Goal: Task Accomplishment & Management: Manage account settings

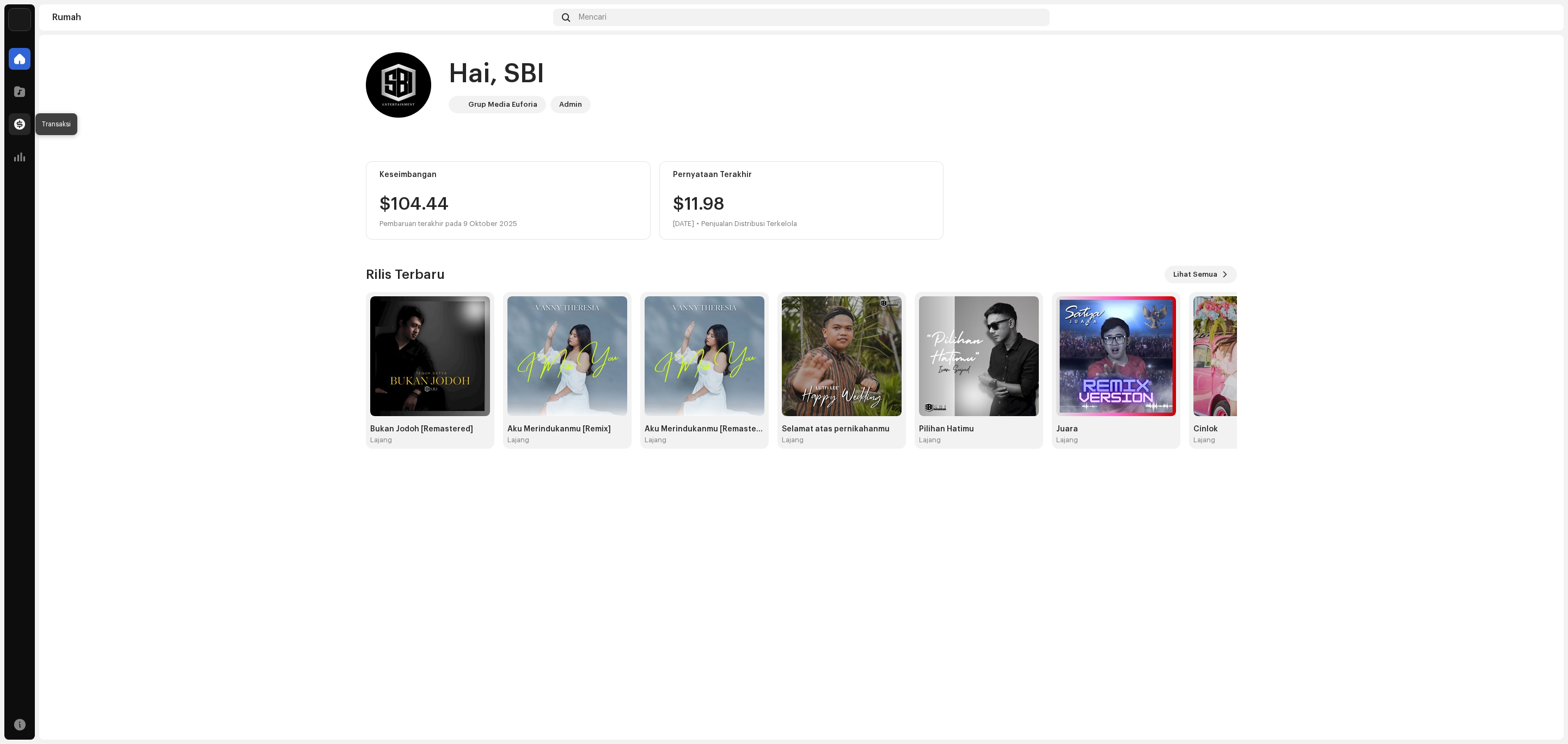
click at [21, 123] on span at bounding box center [20, 124] width 11 height 9
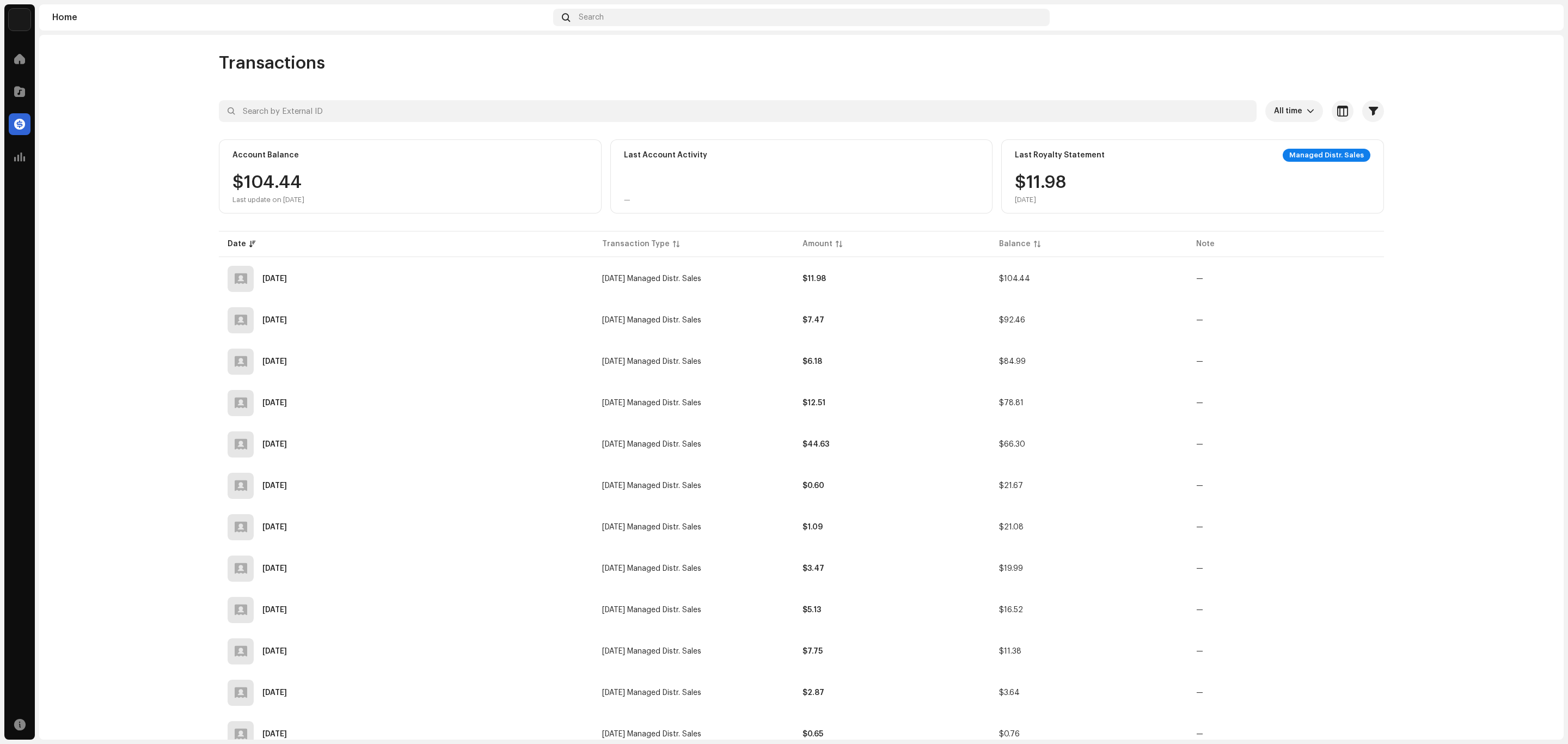
click at [1332, 156] on div "Managed Distr. Sales" at bounding box center [1326, 155] width 87 height 13
click at [1121, 176] on div "$11.98 [DATE]" at bounding box center [1193, 189] width 356 height 30
click at [23, 62] on span at bounding box center [20, 59] width 11 height 9
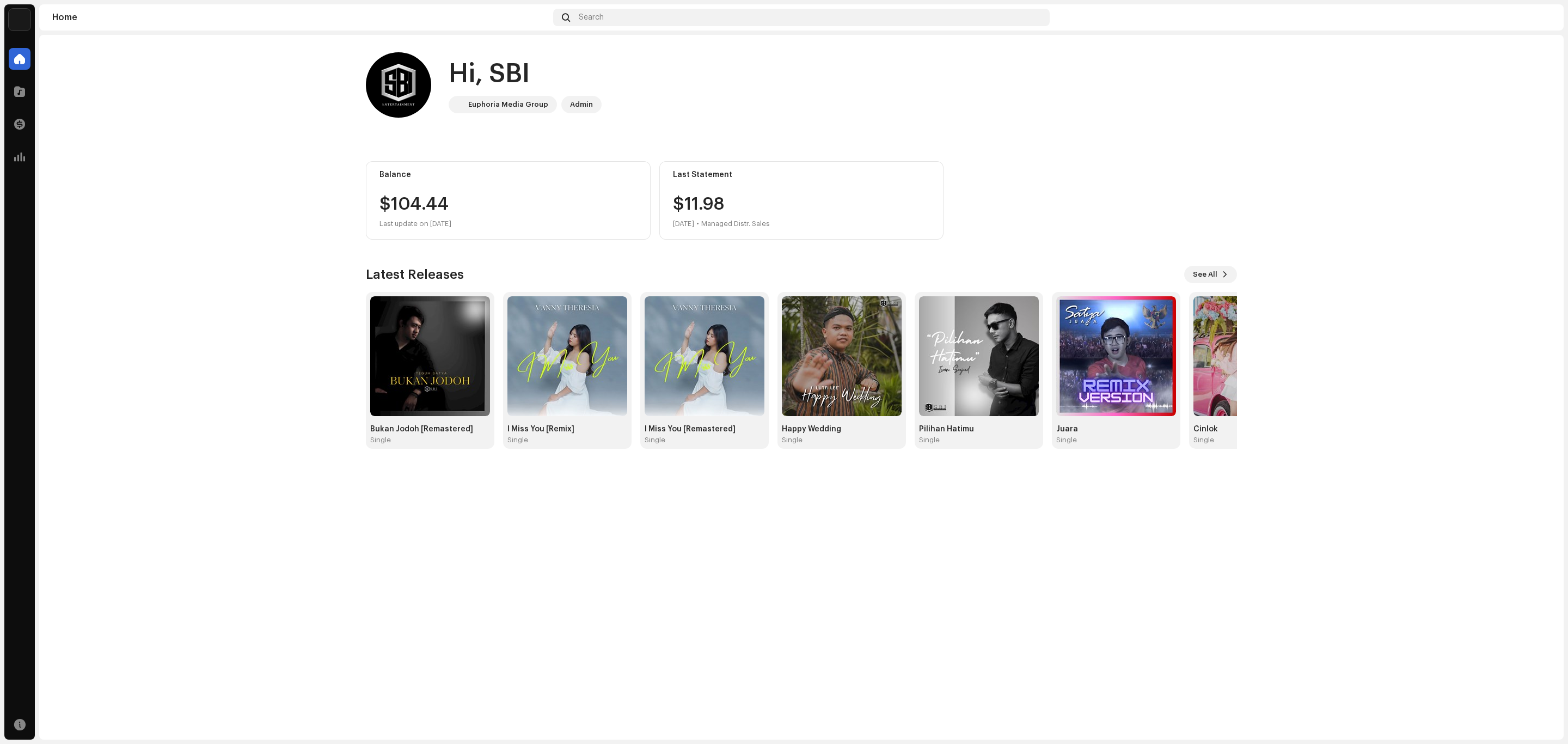
click at [722, 200] on div "$11.98 [DATE] • Managed Distr. Sales" at bounding box center [721, 213] width 97 height 35
click at [572, 100] on div "Admin" at bounding box center [582, 104] width 23 height 13
click at [11, 19] on img at bounding box center [20, 20] width 22 height 22
click at [124, 22] on span "SBI Entertainment" at bounding box center [114, 20] width 69 height 9
click at [66, 22] on img at bounding box center [59, 24] width 22 height 22
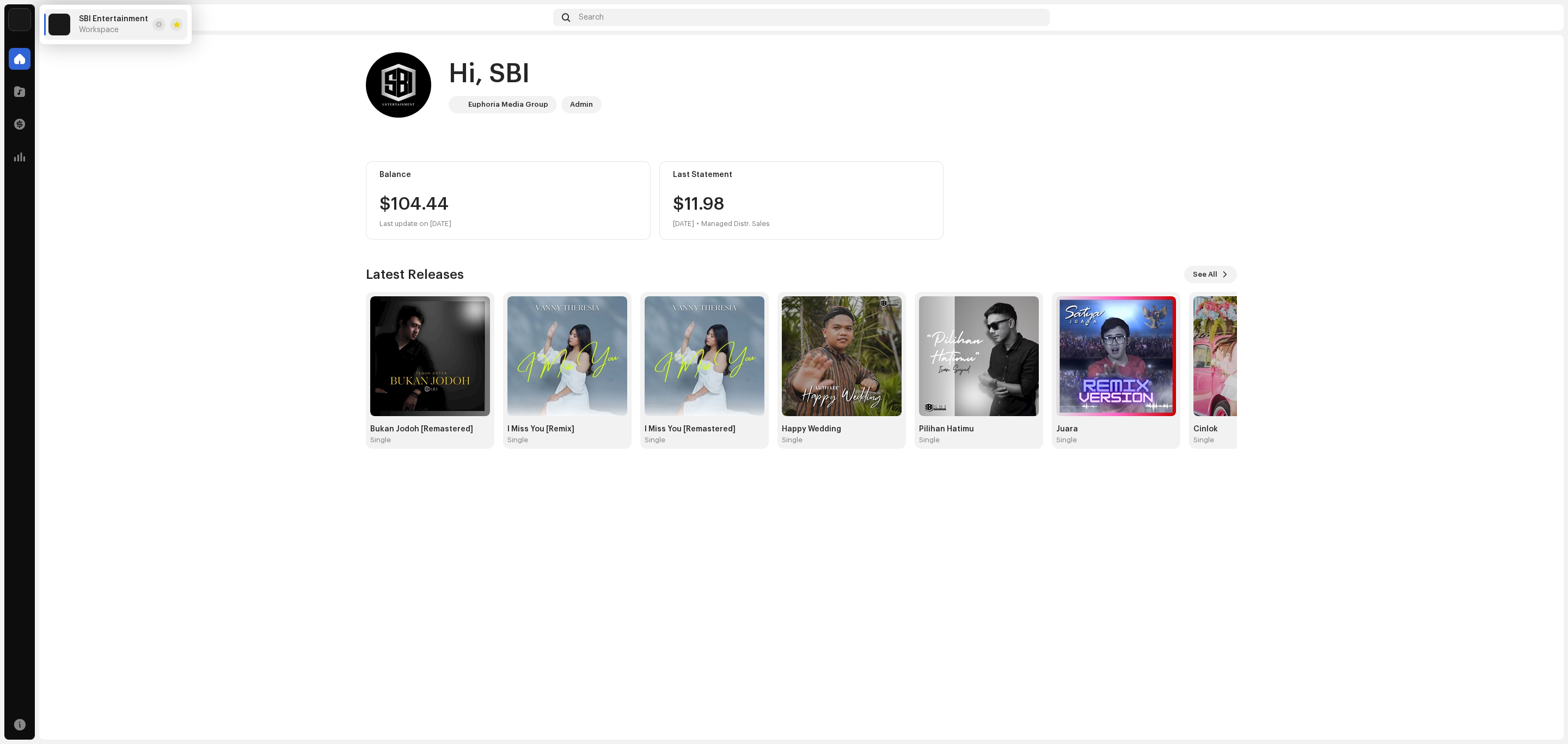
click at [66, 22] on img at bounding box center [59, 24] width 22 height 22
click at [157, 25] on span at bounding box center [159, 25] width 7 height 9
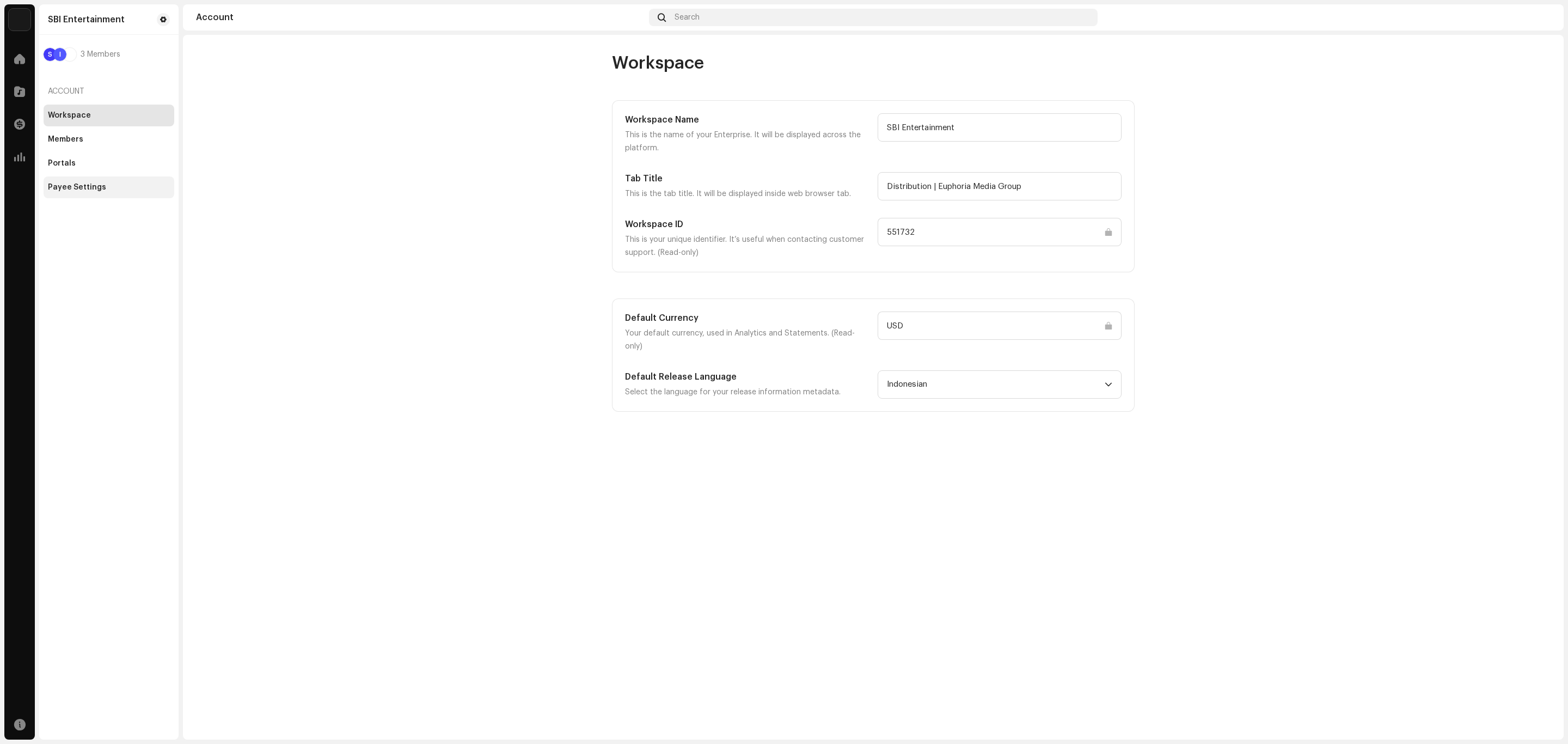
click at [95, 194] on div "Payee Settings" at bounding box center [109, 187] width 130 height 22
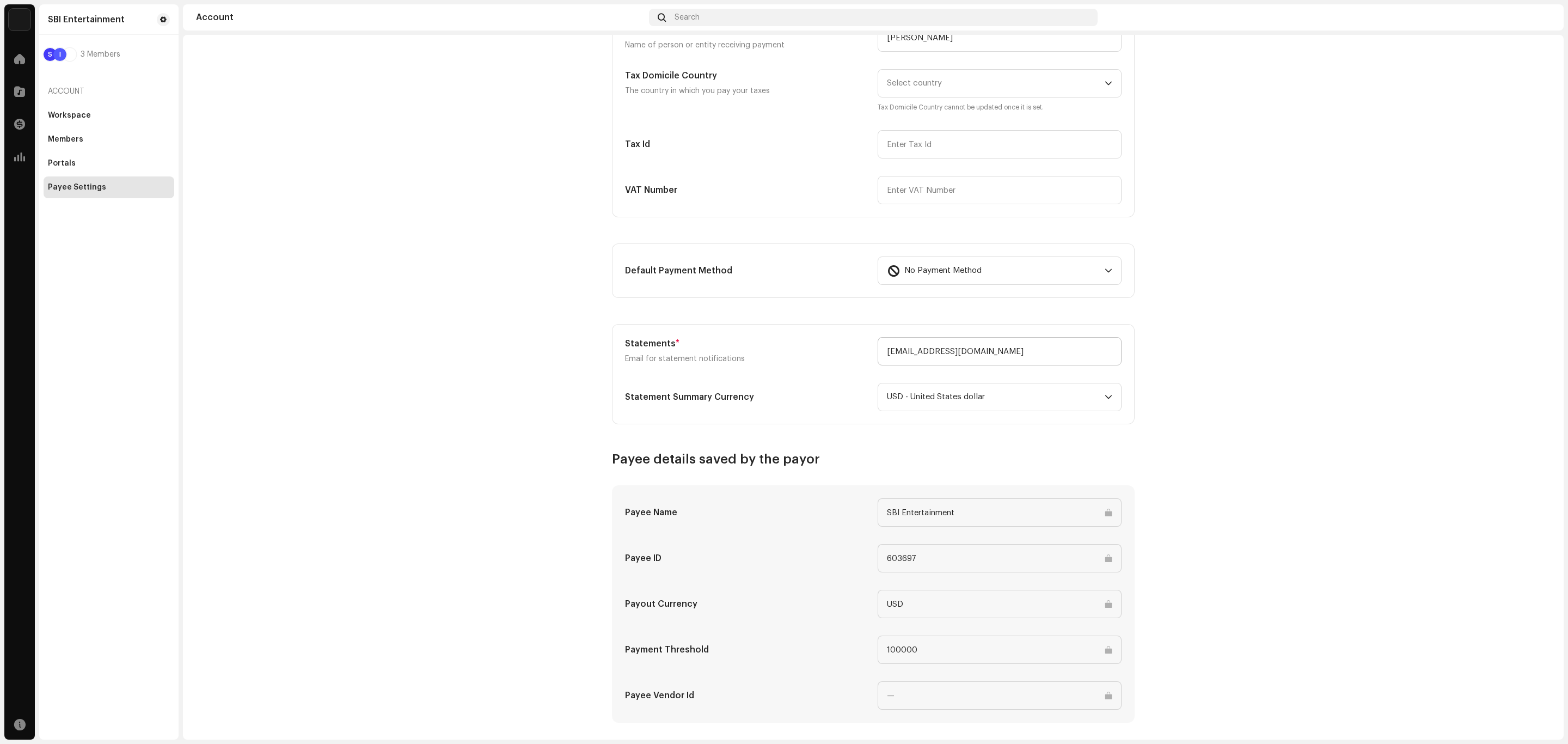
scroll to position [164, 0]
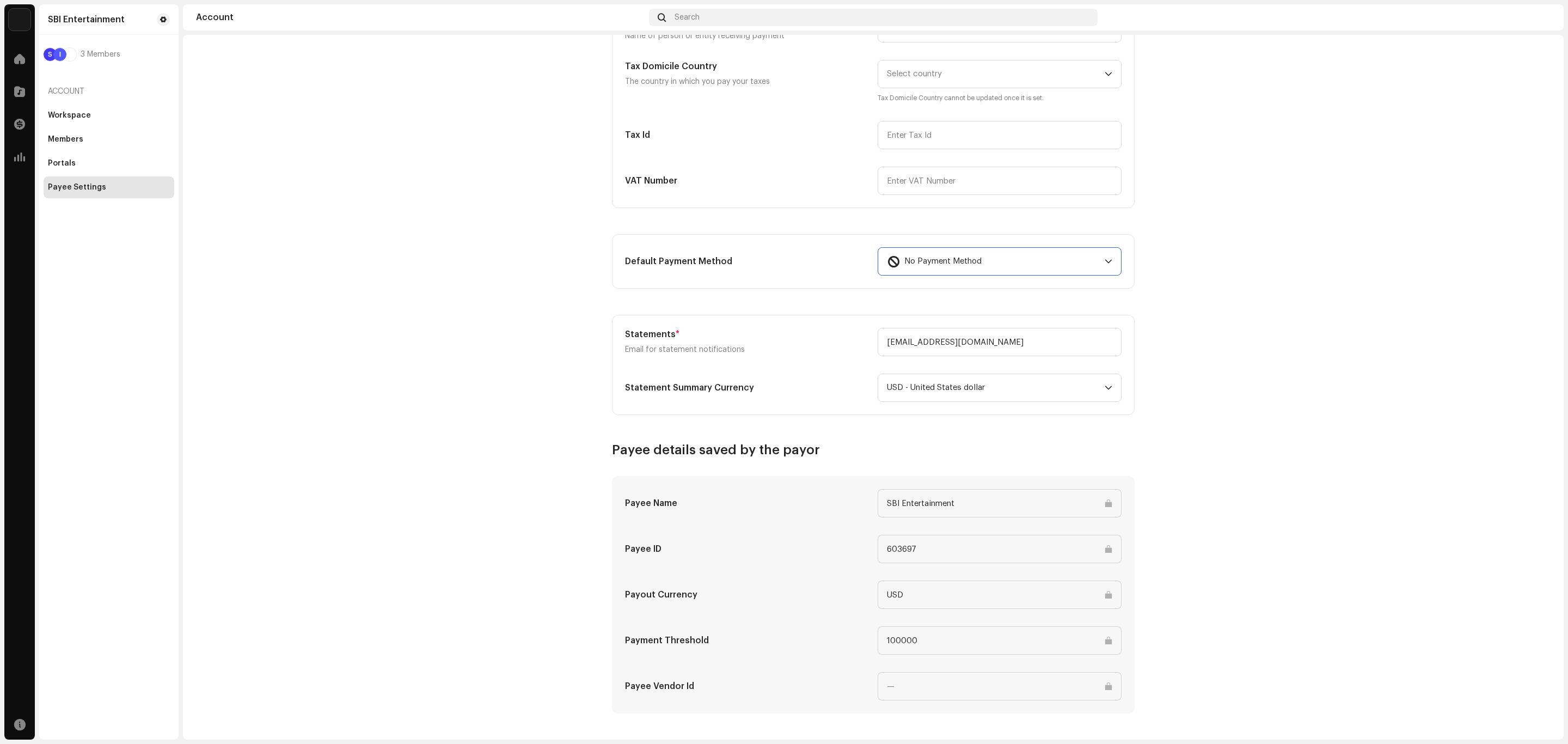
click at [998, 267] on div "No Payment Method" at bounding box center [993, 262] width 213 height 27
click at [1273, 281] on account-payee-settings "Payee Settings Type Company Individual Individual - not incorporated. Pay To Na…" at bounding box center [873, 302] width 1381 height 822
click at [983, 397] on span "USD - United States dollar" at bounding box center [995, 387] width 218 height 27
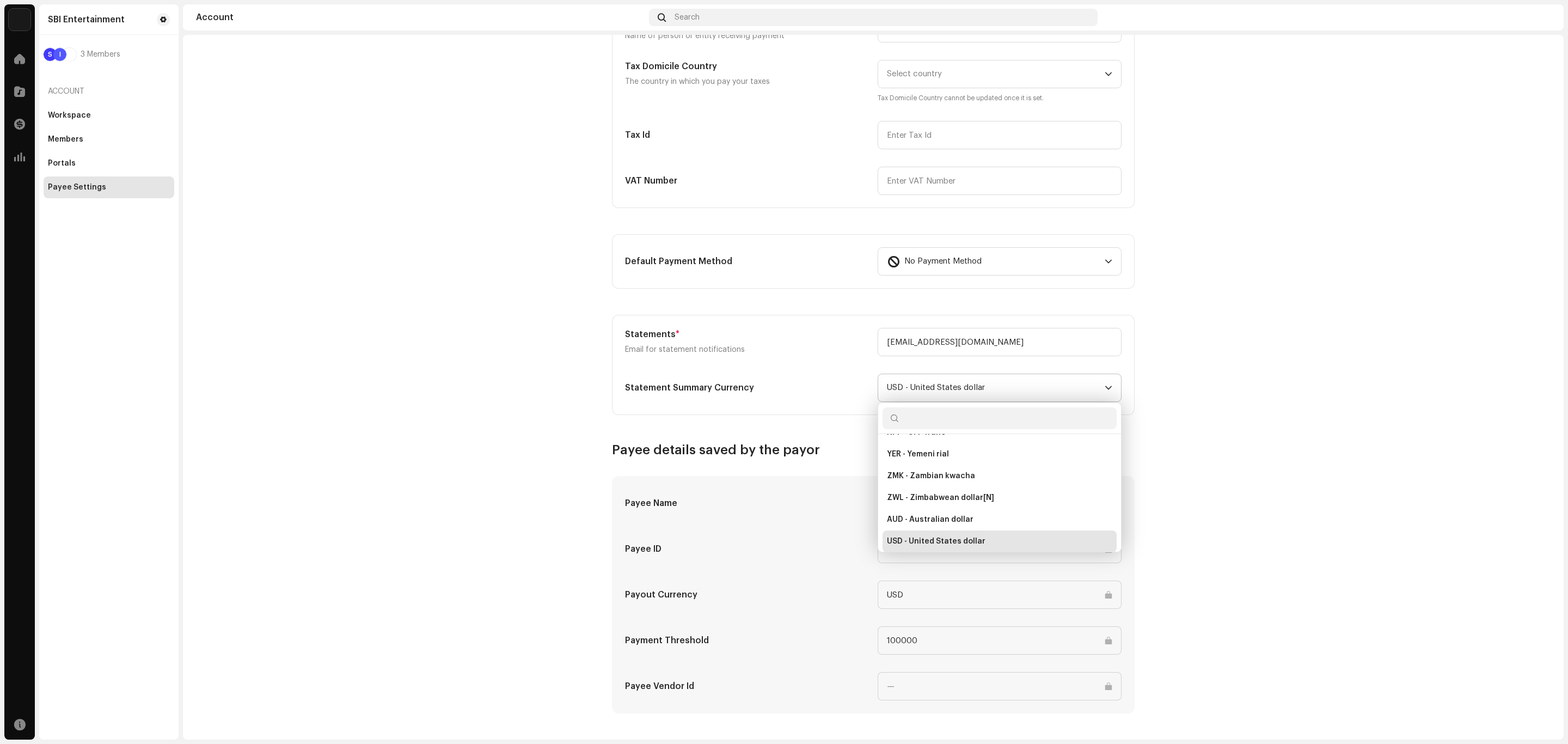
scroll to position [2369, 0]
click at [1390, 424] on account-payee-settings "Payee Settings Type Company Individual Individual - not incorporated. Pay To Na…" at bounding box center [873, 302] width 1381 height 822
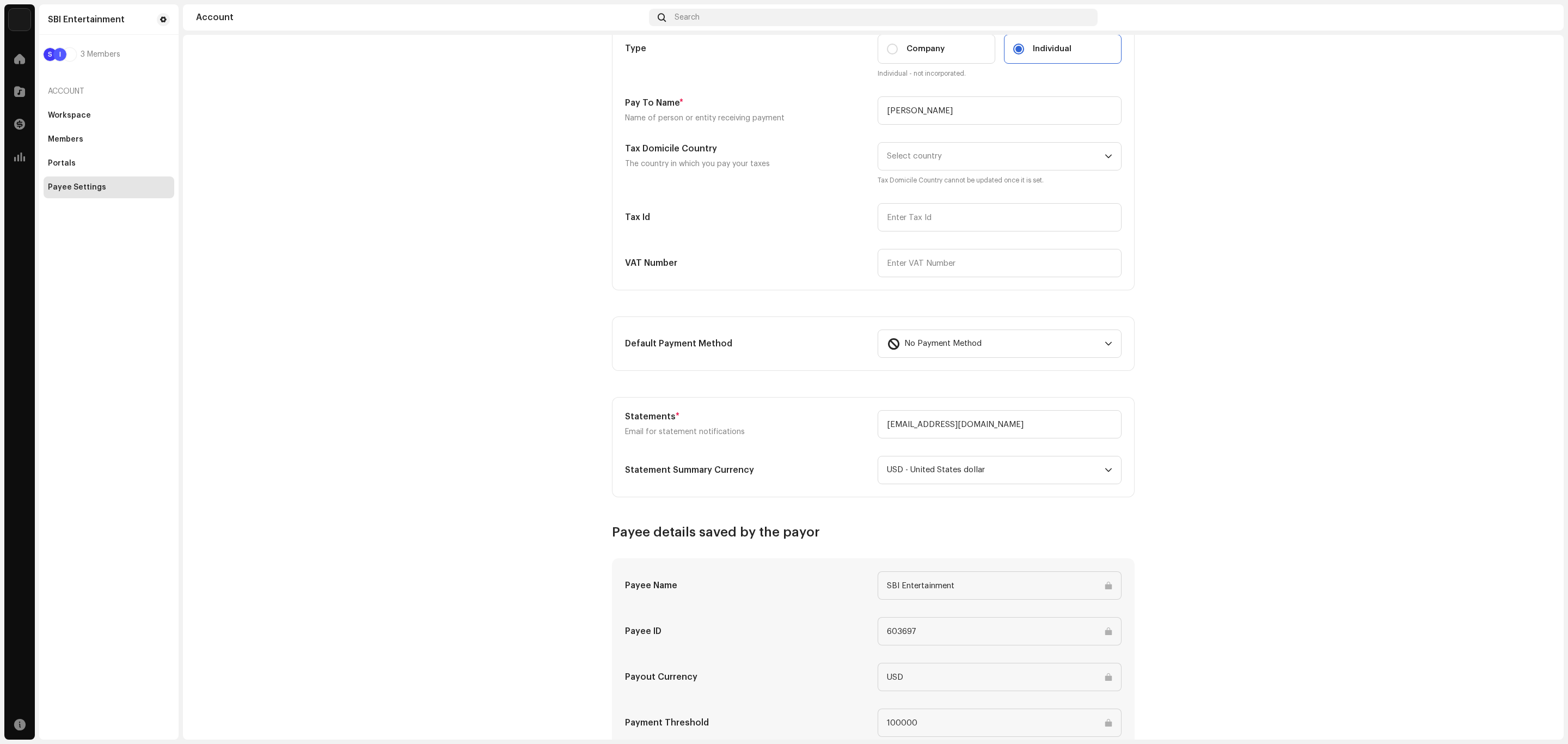
scroll to position [0, 0]
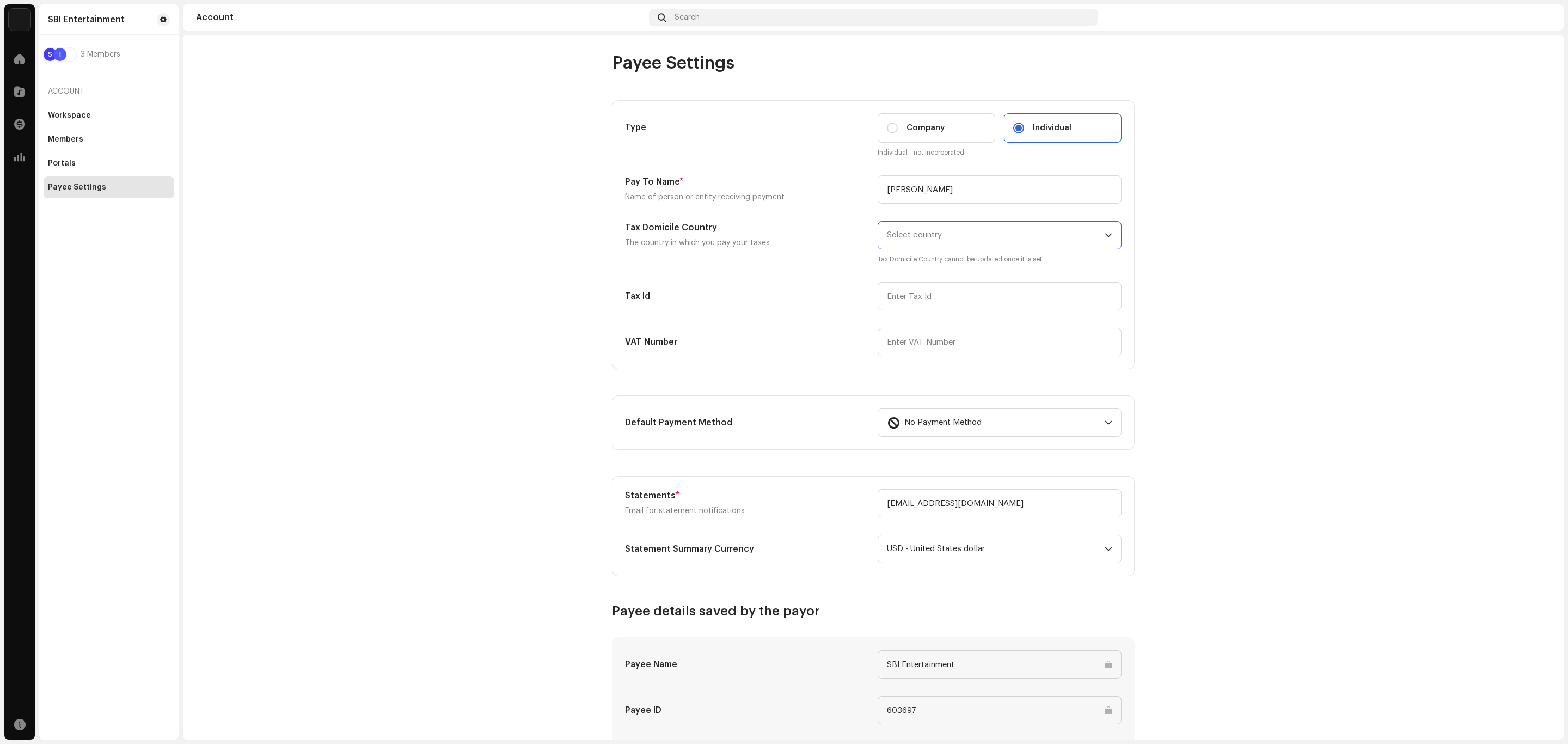
click at [912, 237] on span "Select country" at bounding box center [914, 234] width 55 height 8
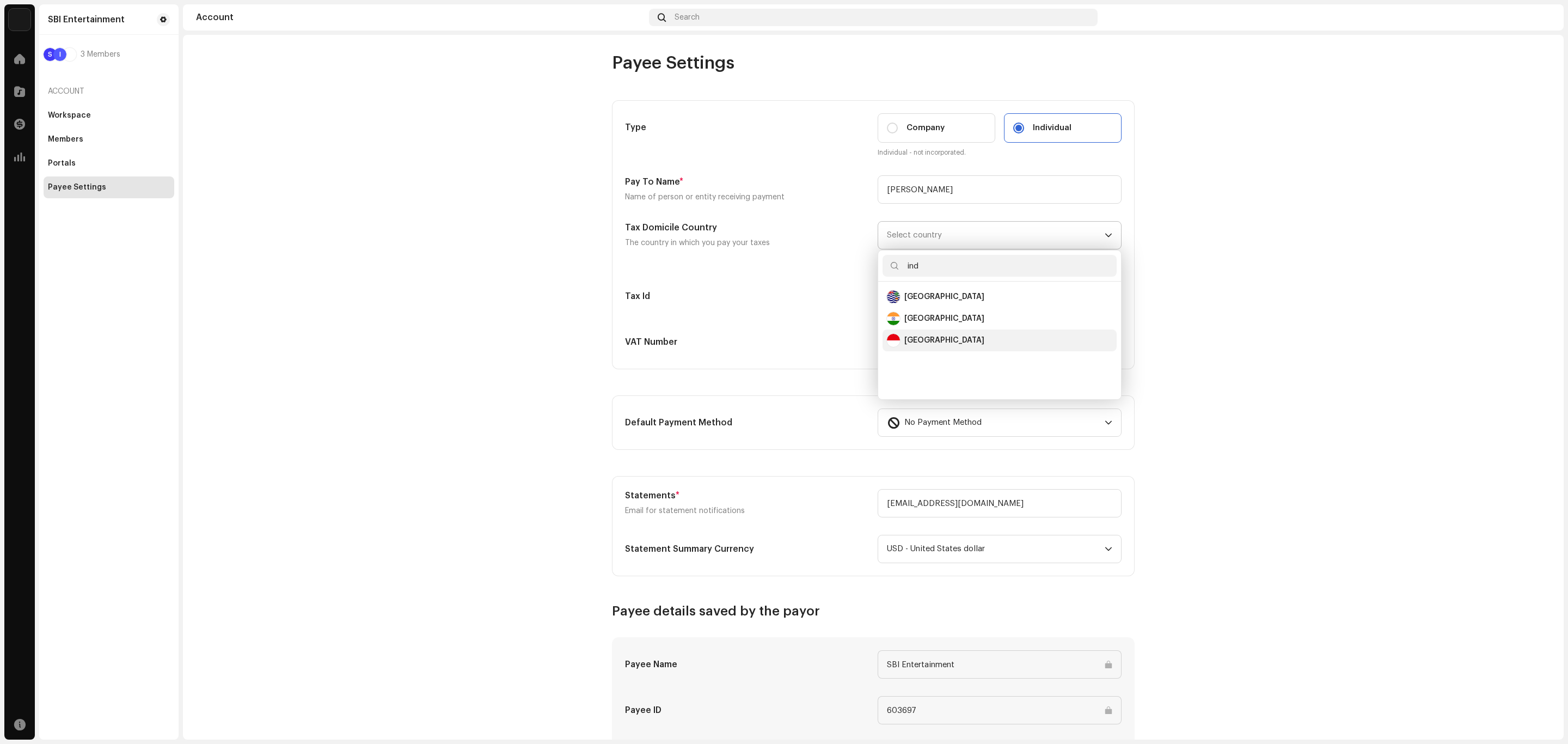
type input "ind"
click at [920, 346] on div "[GEOGRAPHIC_DATA]" at bounding box center [944, 340] width 80 height 11
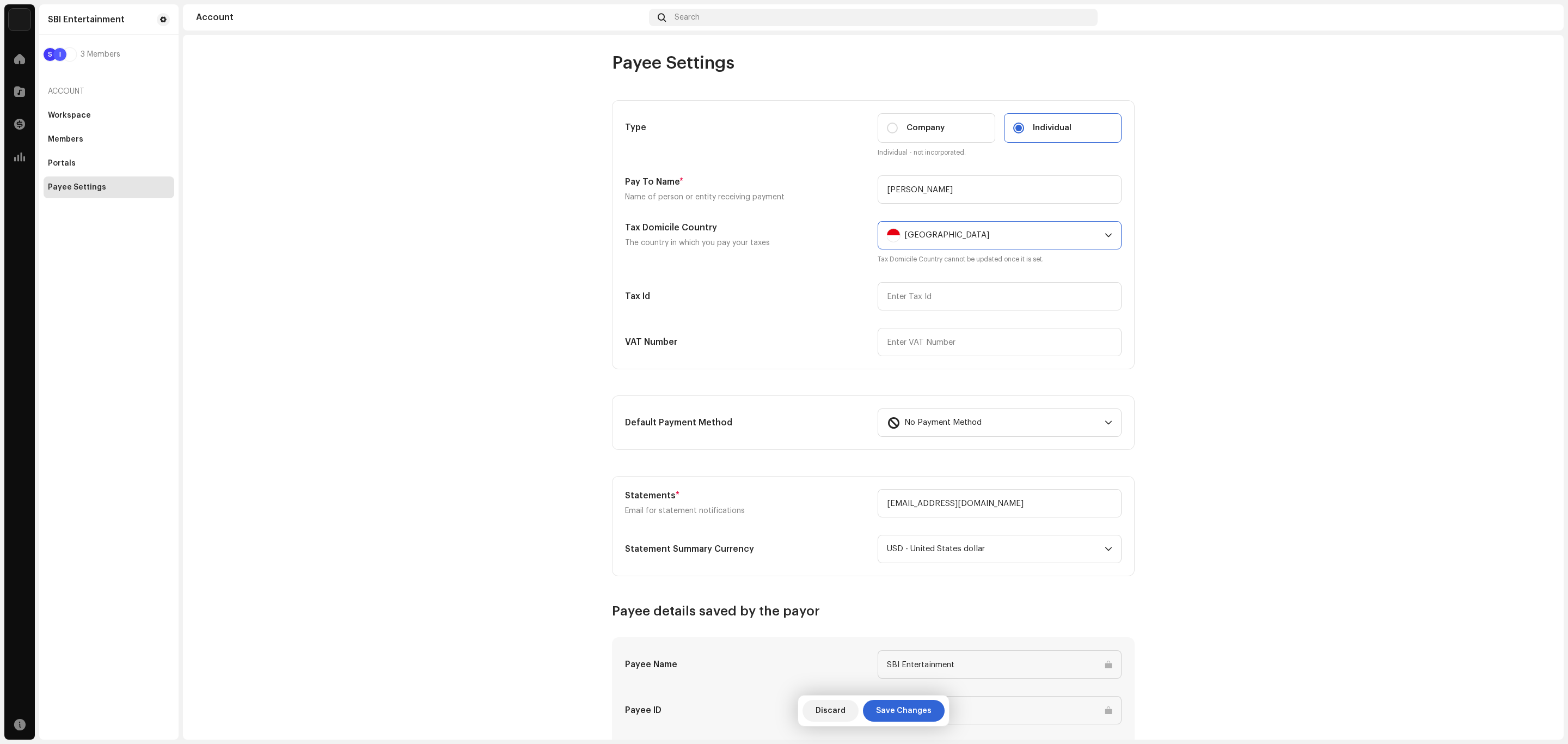
click at [1173, 323] on account-payee-settings "Payee Settings Type Company Individual Individual - not incorporated. Pay To Na…" at bounding box center [873, 463] width 1381 height 822
click at [933, 305] on input "text" at bounding box center [1000, 296] width 244 height 29
click at [986, 423] on div "No Payment Method" at bounding box center [993, 423] width 213 height 27
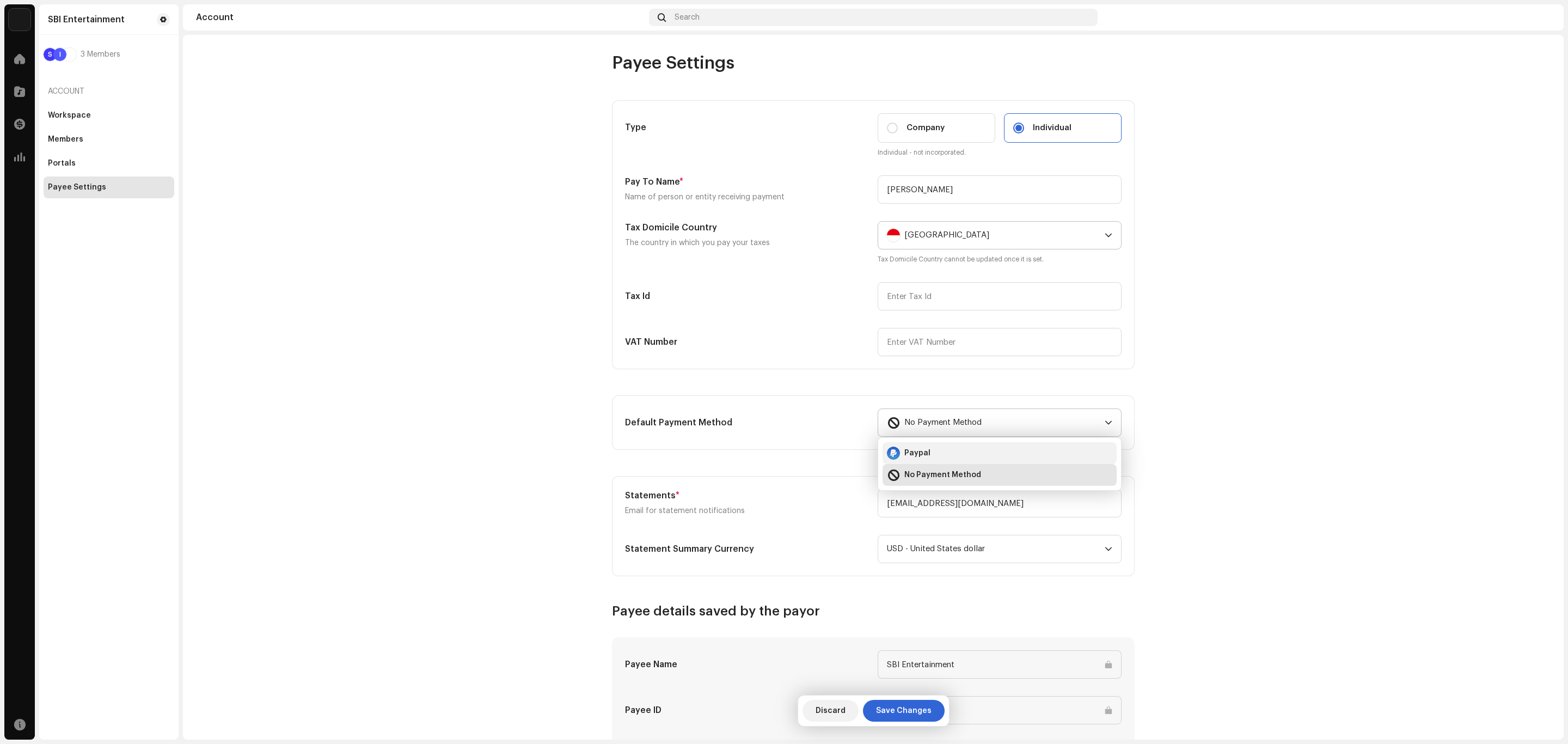
click at [925, 458] on span "Paypal" at bounding box center [917, 453] width 26 height 11
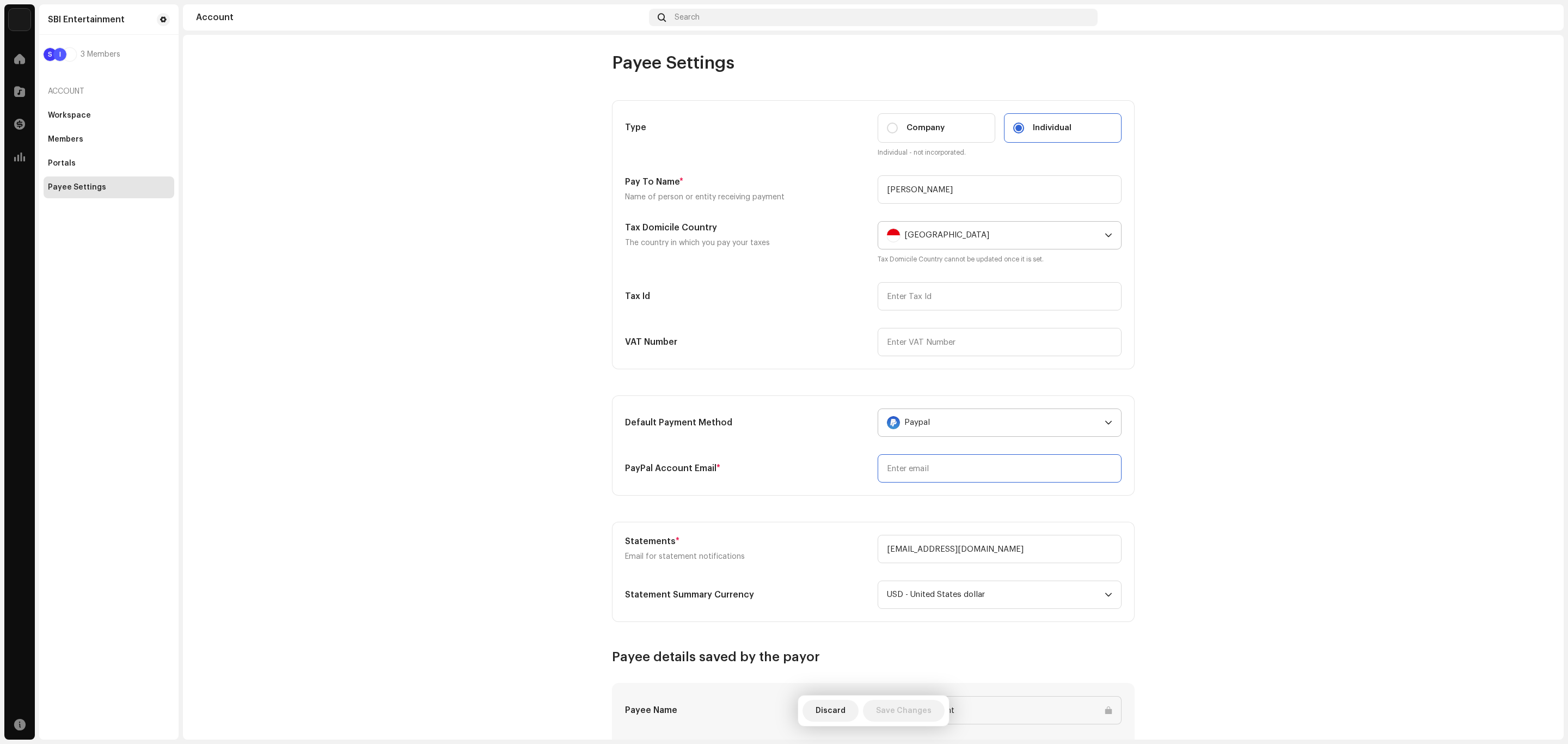
click at [925, 471] on input "email" at bounding box center [1000, 469] width 244 height 29
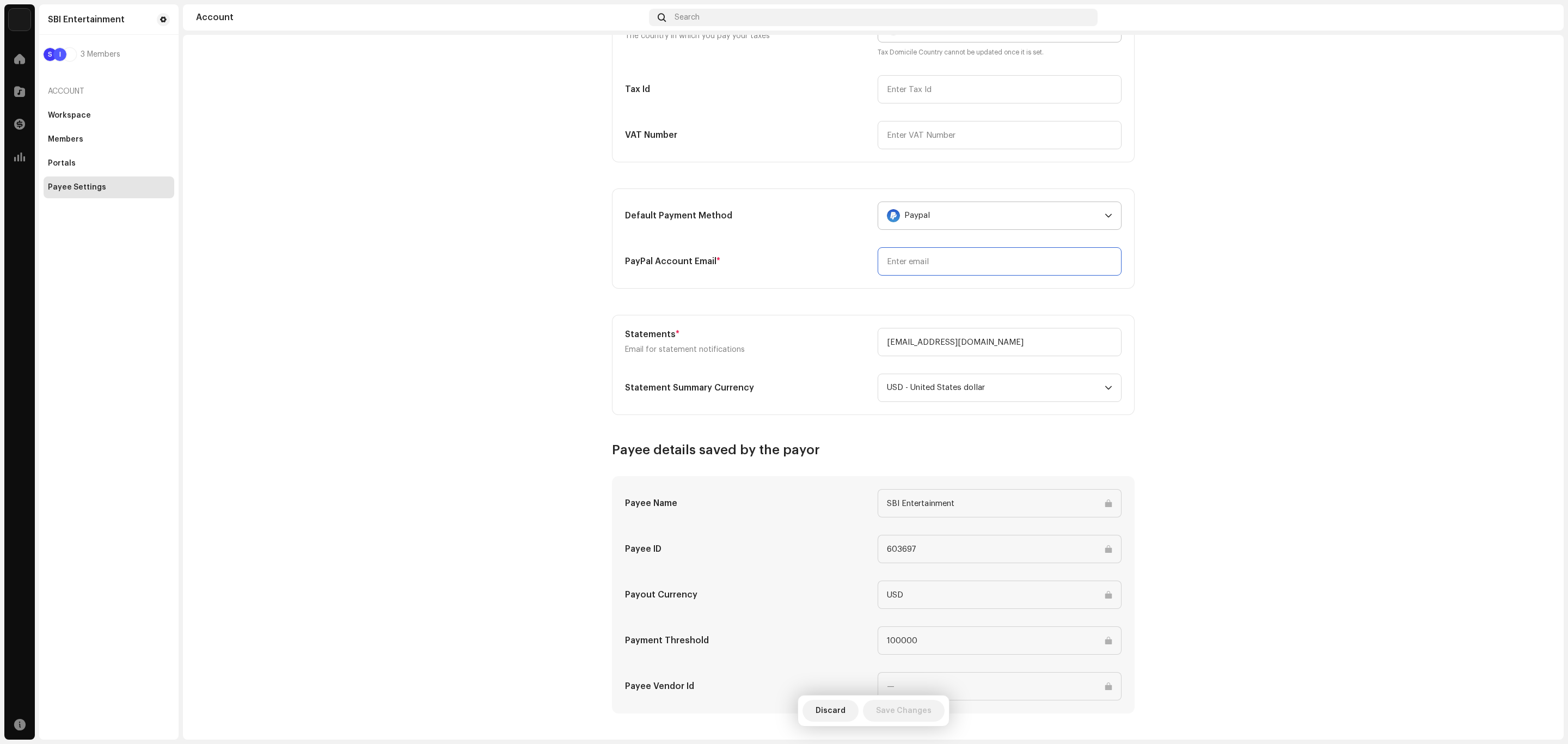
scroll to position [209, 0]
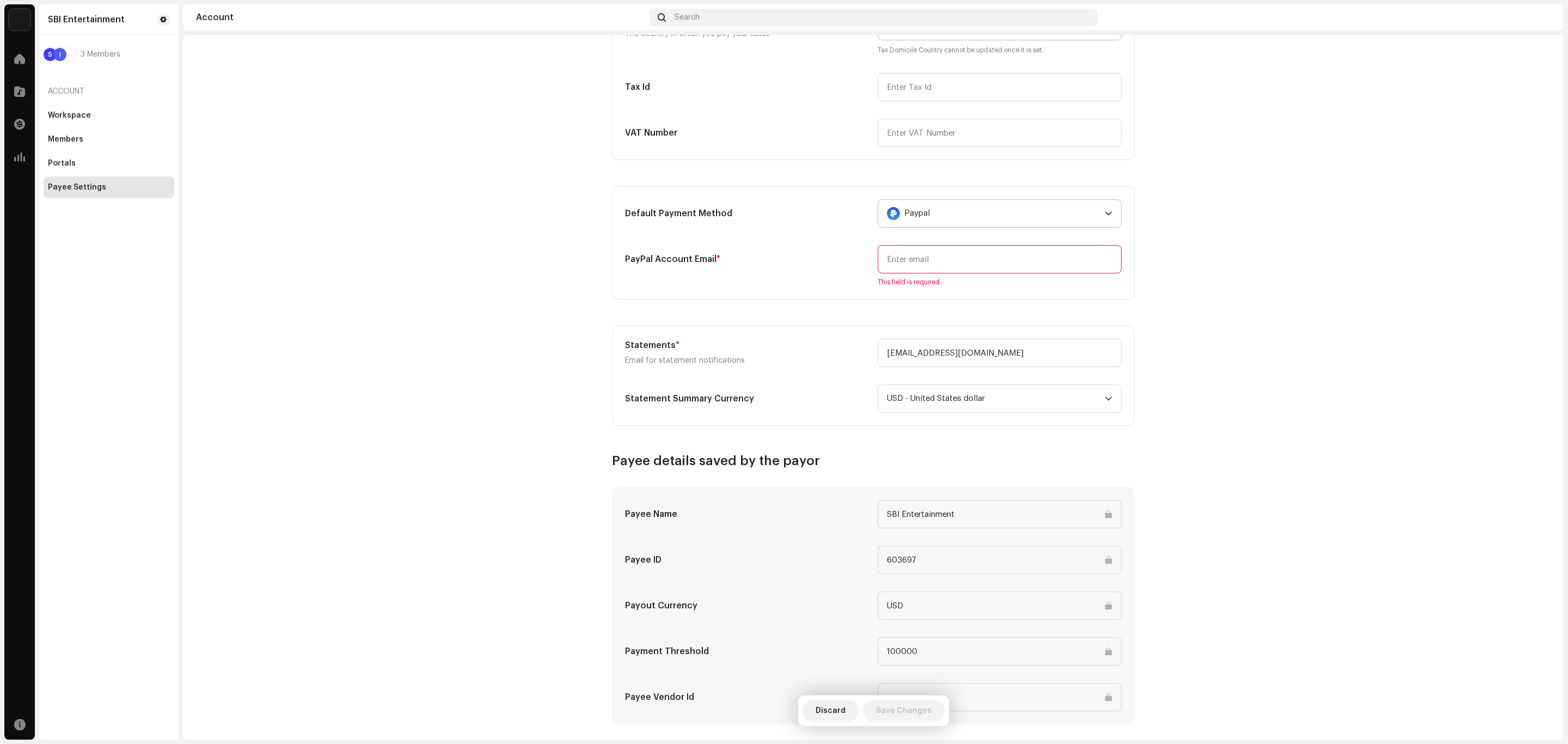
click at [977, 683] on div "Payee Name SBI Entertainment Payee ID 603697 Payout Currency USD Payment Thresh…" at bounding box center [873, 605] width 497 height 211
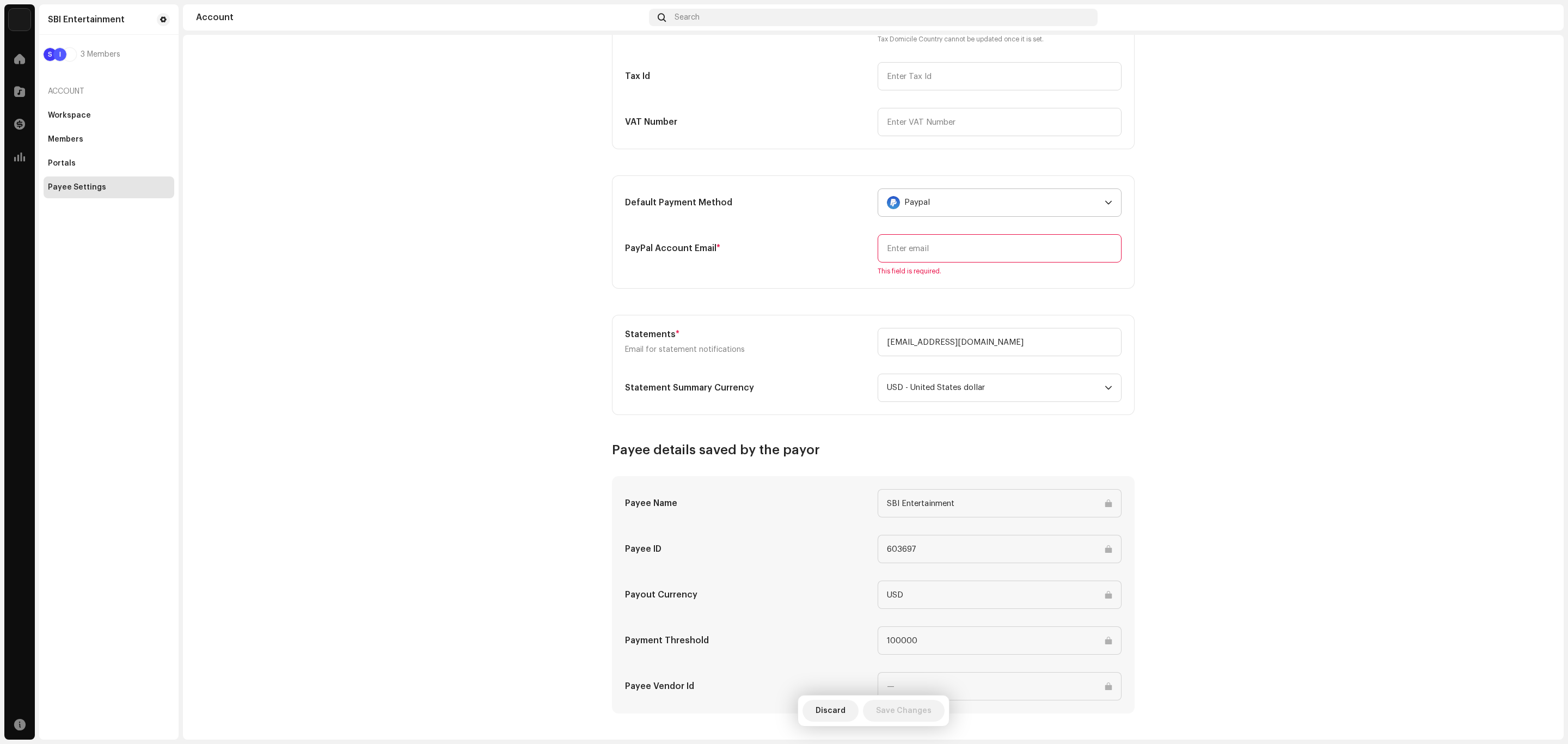
click at [895, 254] on input "email" at bounding box center [1000, 249] width 244 height 29
click at [922, 394] on span "USD - United States dollar" at bounding box center [995, 387] width 218 height 27
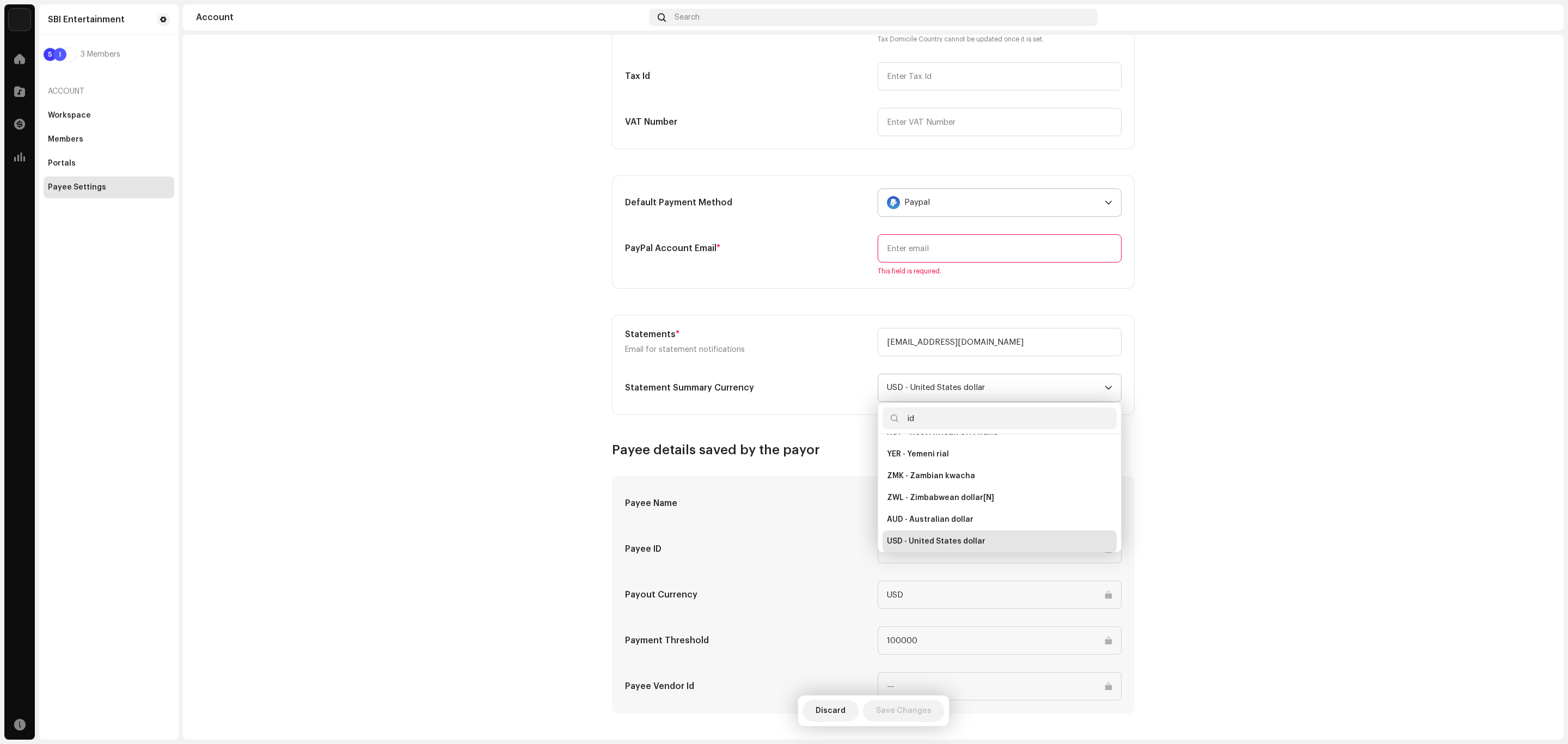
scroll to position [0, 0]
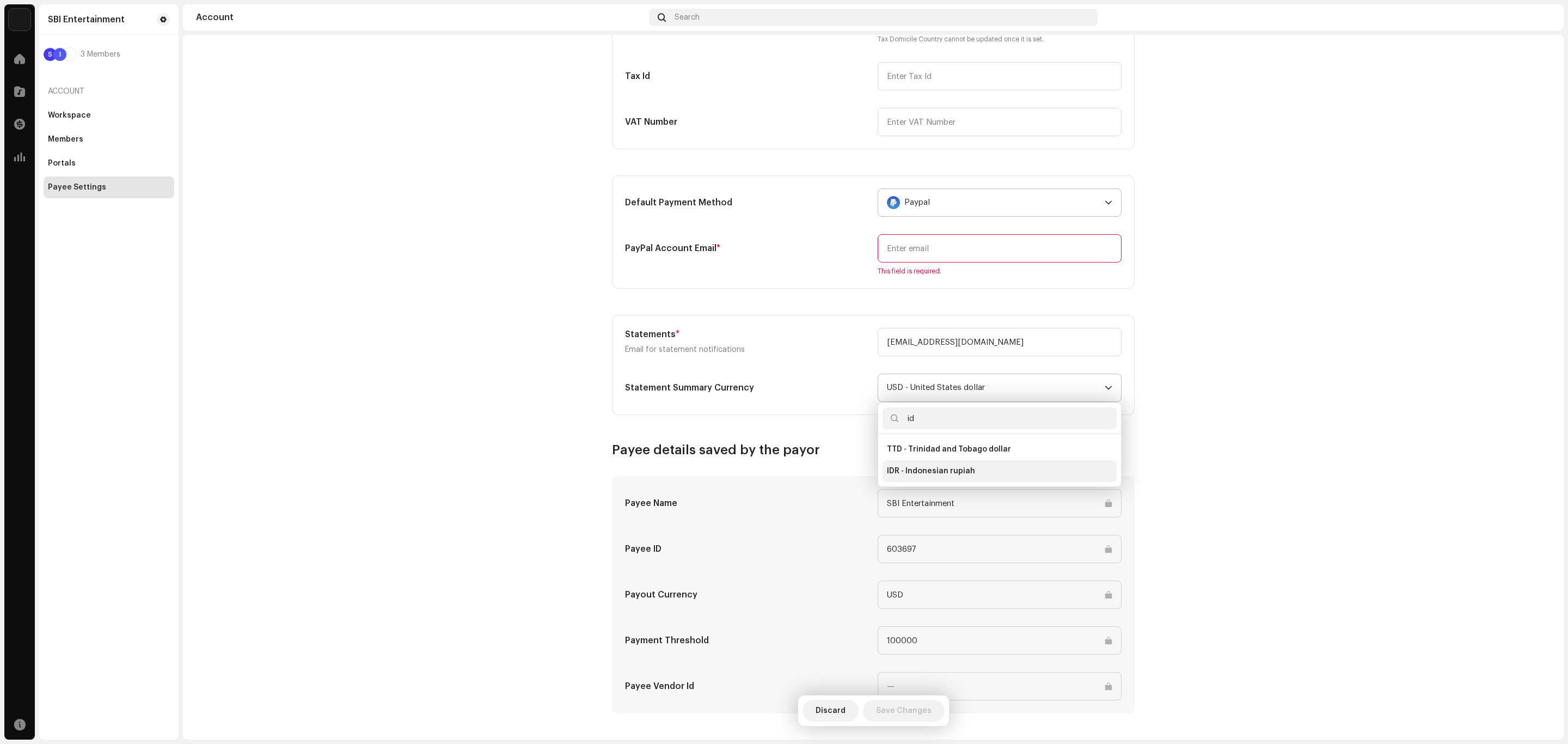
type input "id"
click at [931, 470] on span "IDR - Indonesian rupiah" at bounding box center [931, 471] width 88 height 11
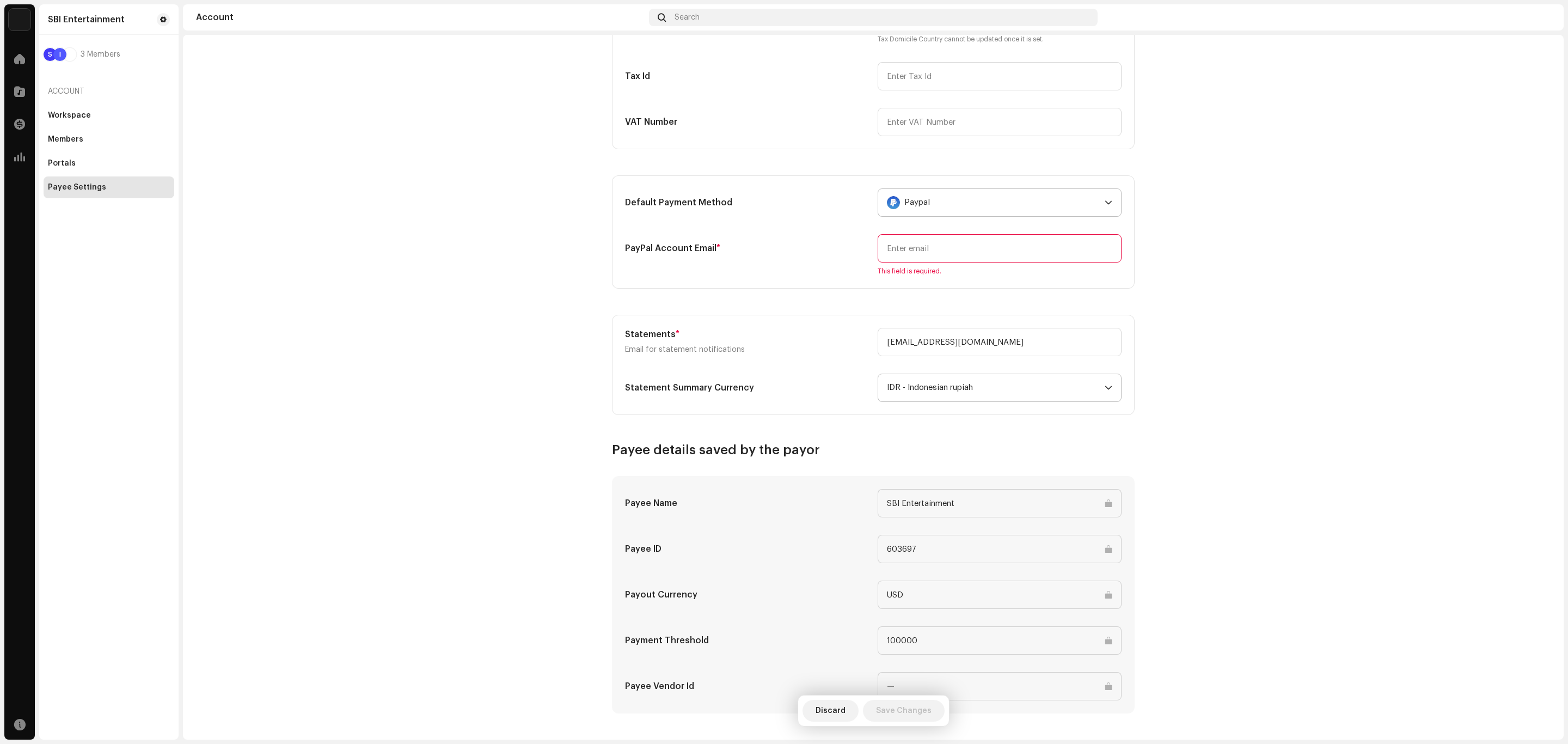
click at [931, 442] on h3 "Payee details saved by the payor" at bounding box center [873, 449] width 523 height 17
click at [927, 207] on div "Paypal" at bounding box center [993, 203] width 213 height 27
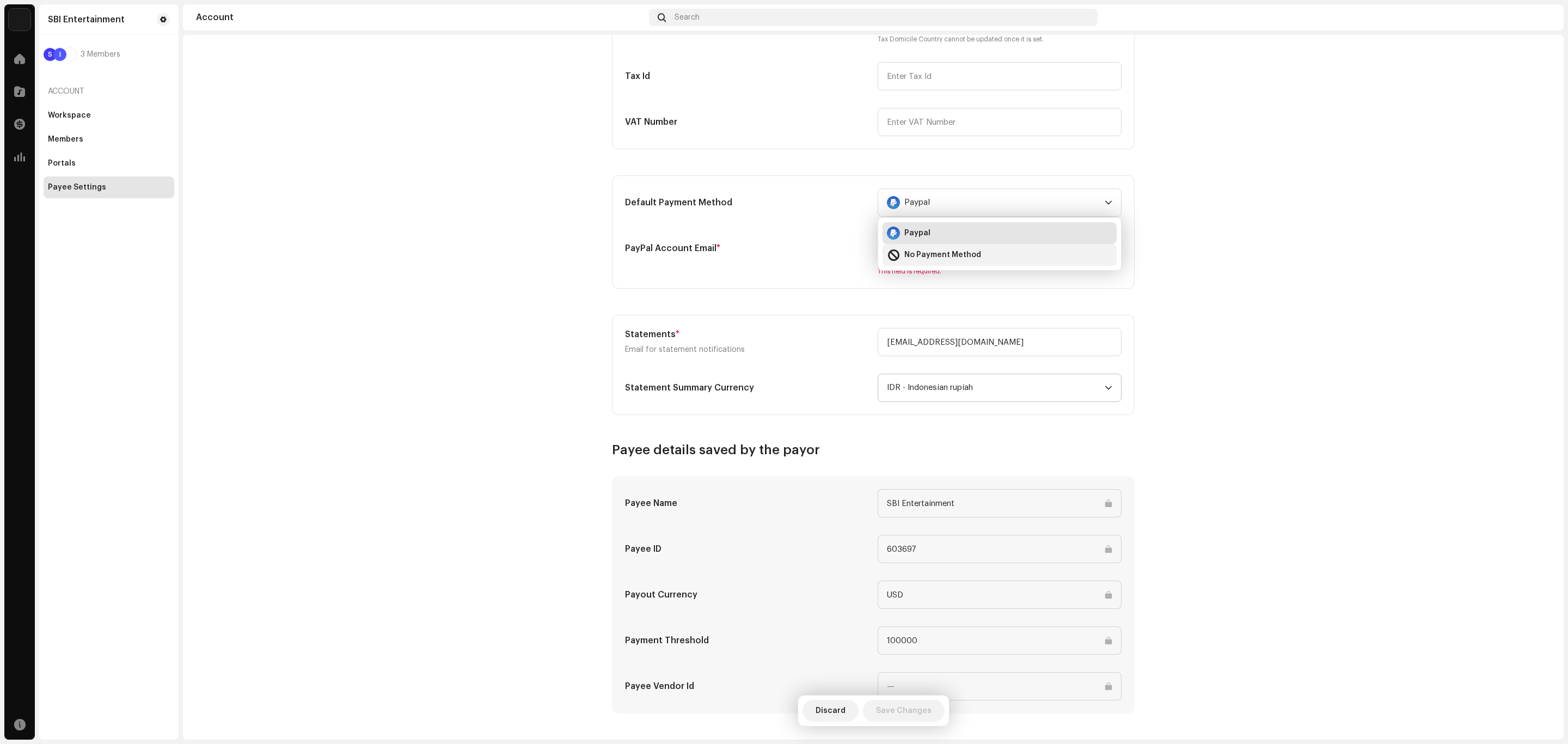
click at [933, 254] on span "No Payment Method" at bounding box center [943, 255] width 77 height 11
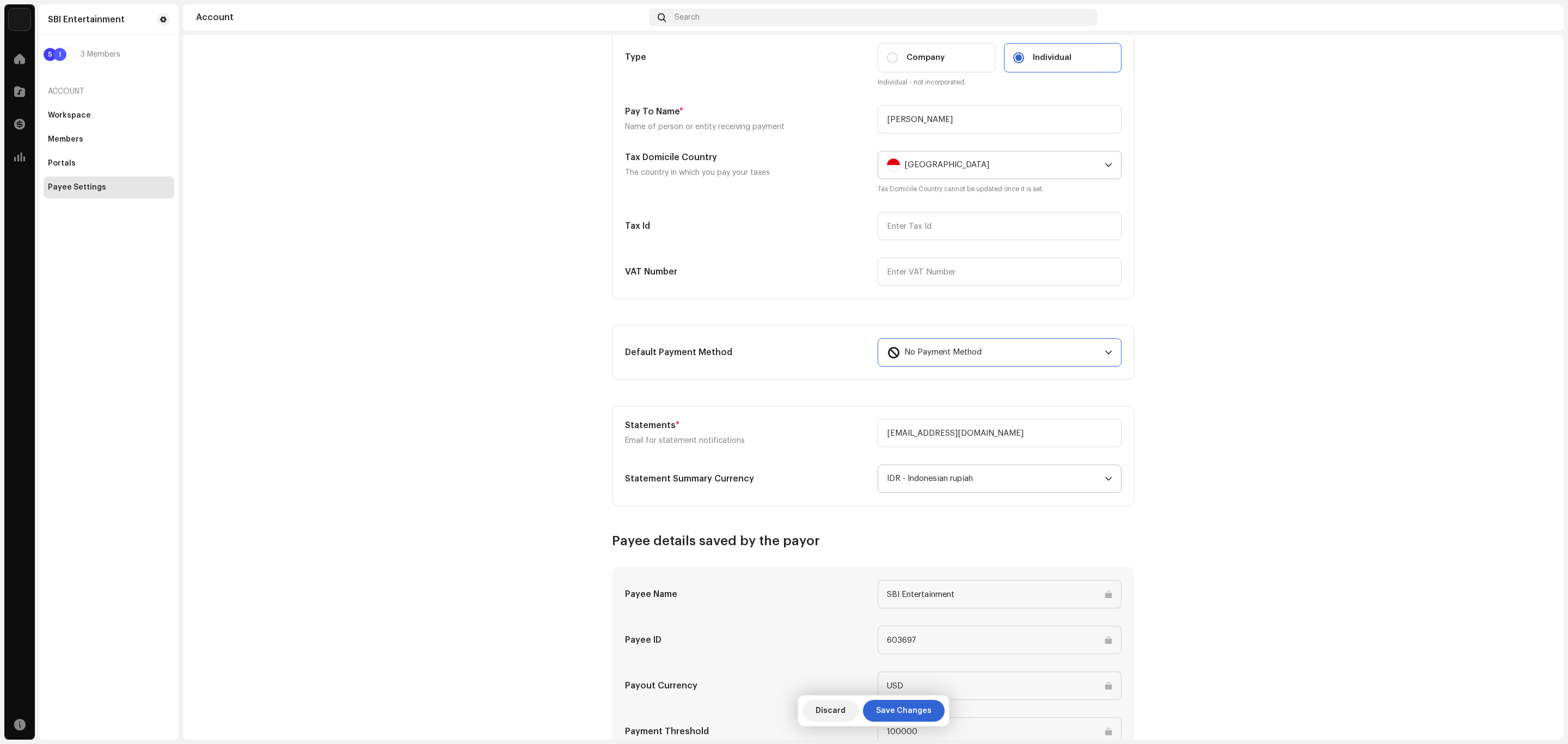
scroll to position [164, 0]
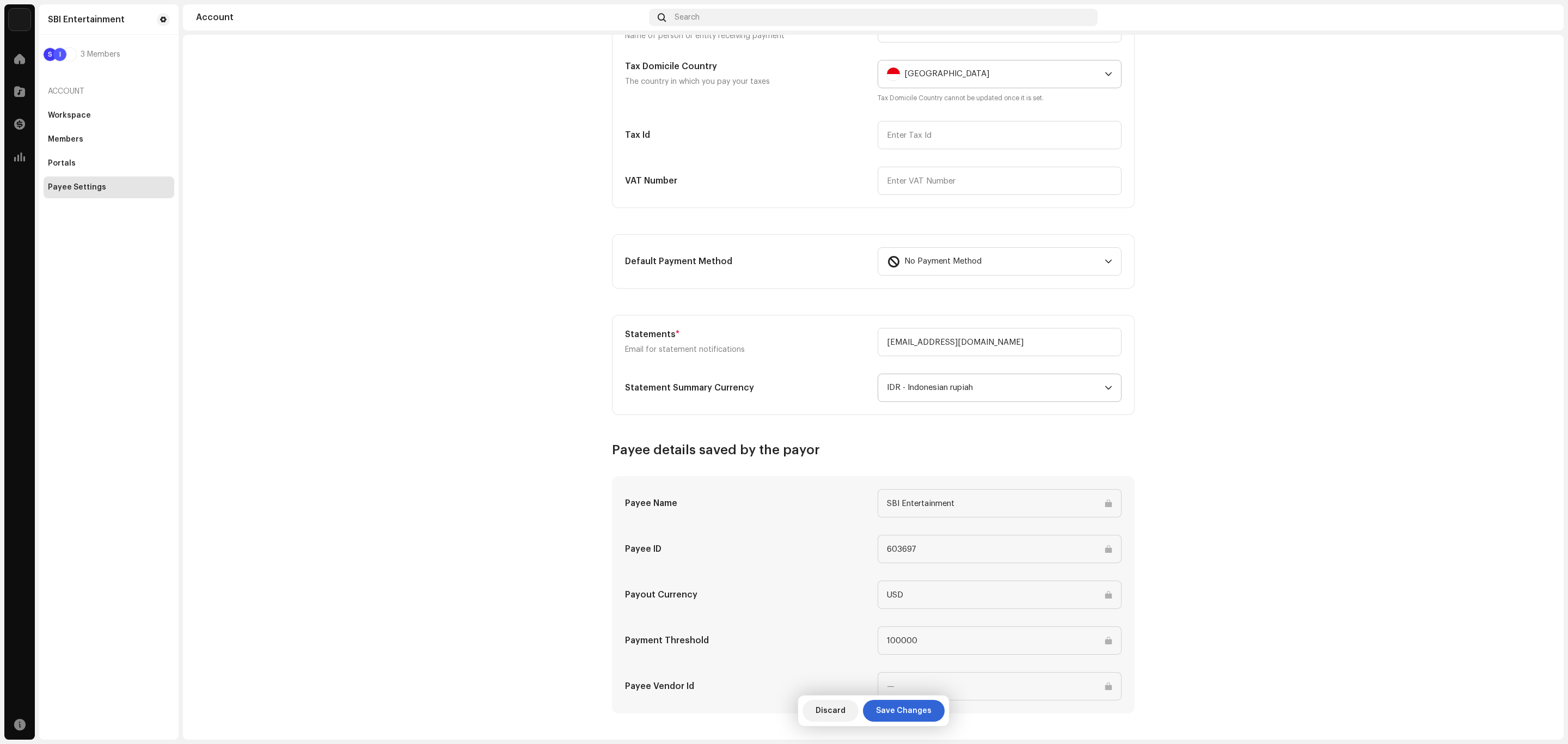
click at [905, 502] on input "SBI Entertainment" at bounding box center [1000, 504] width 244 height 29
click at [909, 602] on input "USD" at bounding box center [1000, 595] width 244 height 29
click at [909, 639] on input "100000" at bounding box center [1000, 641] width 244 height 29
click at [906, 711] on span "Save Changes" at bounding box center [904, 711] width 56 height 22
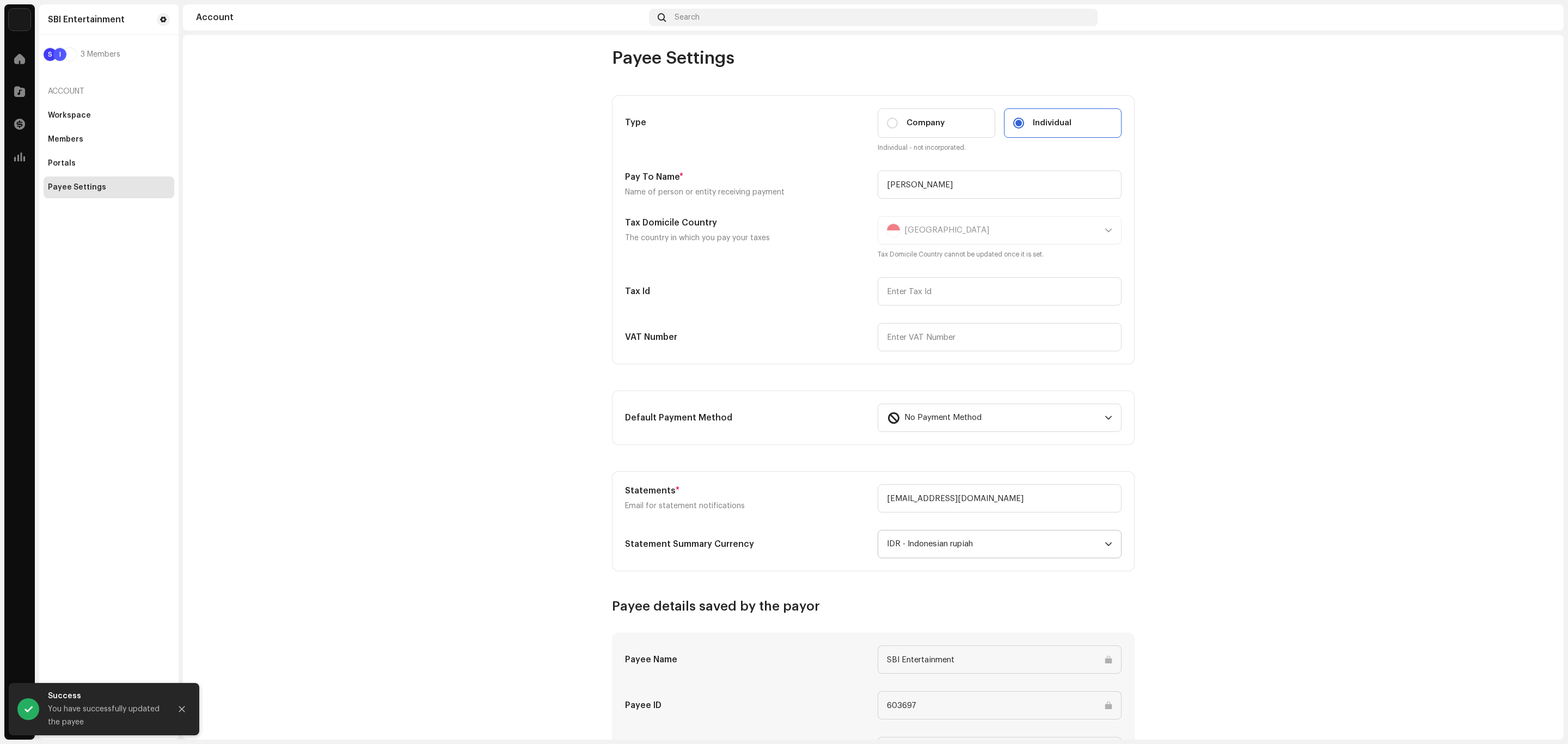
scroll to position [0, 0]
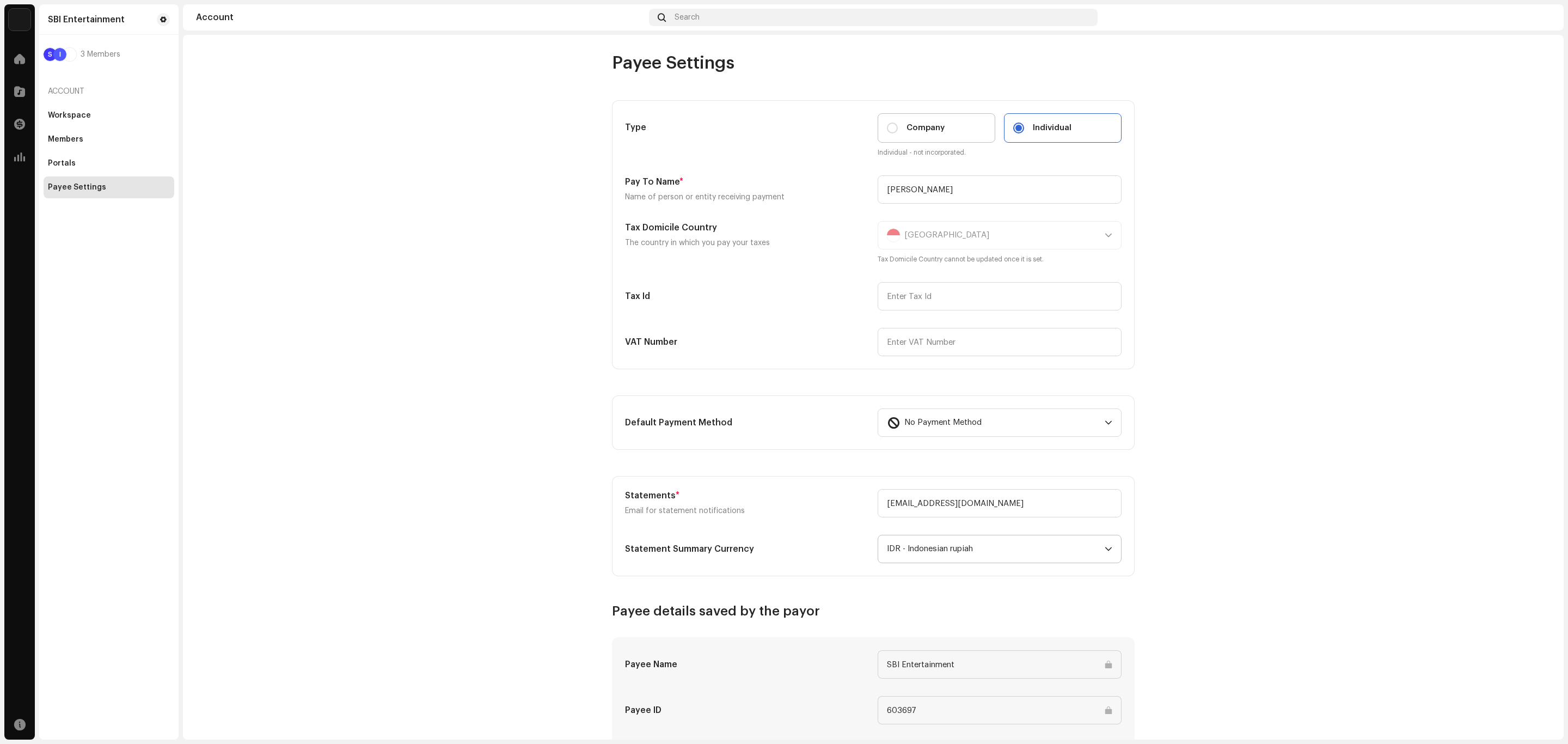
click at [945, 139] on label "Company" at bounding box center [937, 127] width 118 height 29
click at [898, 133] on input "Company" at bounding box center [892, 128] width 11 height 11
radio input "true"
click at [985, 427] on div "No Payment Method" at bounding box center [993, 423] width 213 height 27
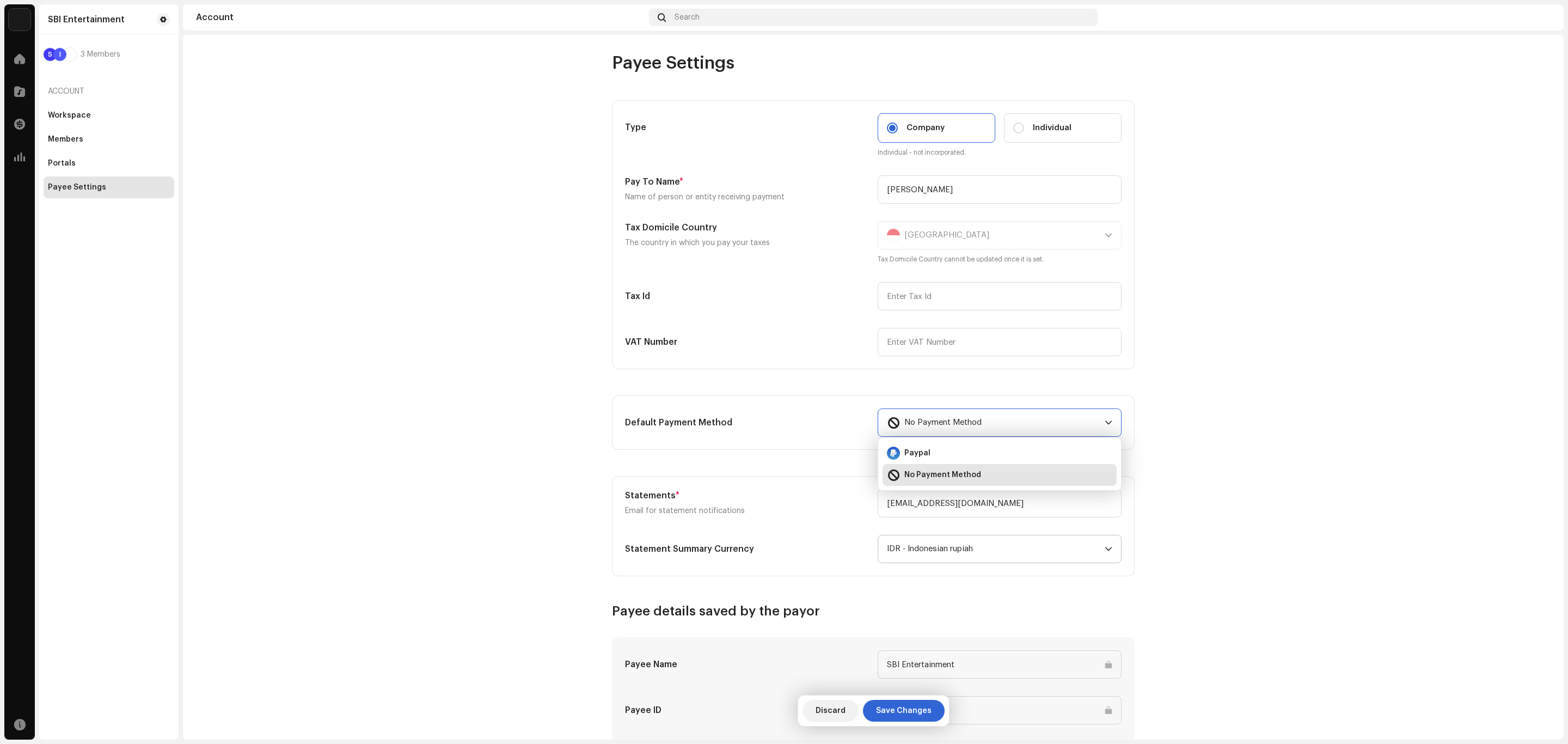
click at [1258, 396] on account-payee-settings "Payee Settings Type Company Individual Individual - not incorporated. Pay To Na…" at bounding box center [873, 463] width 1381 height 822
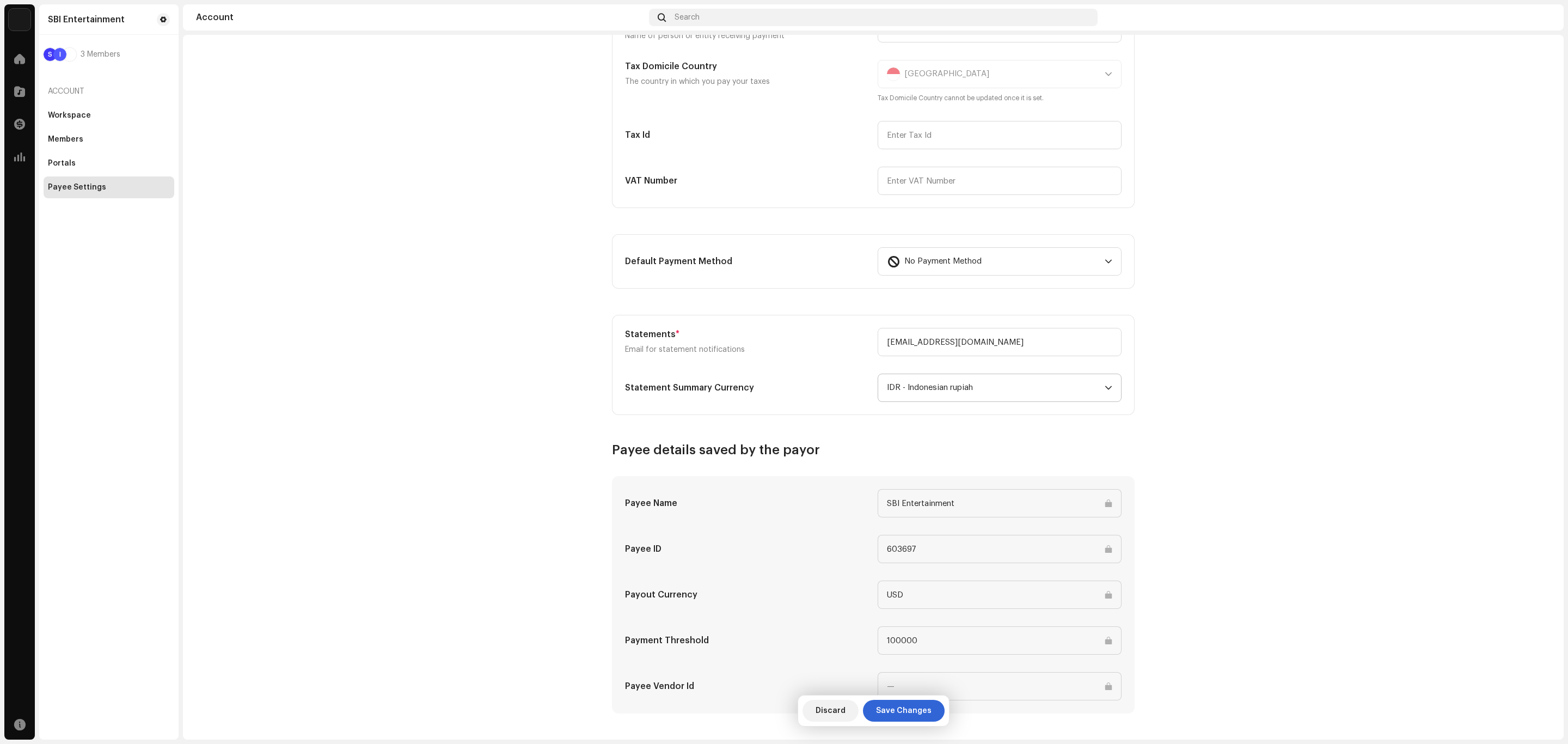
scroll to position [164, 0]
click at [81, 166] on div "Portals" at bounding box center [109, 164] width 122 height 9
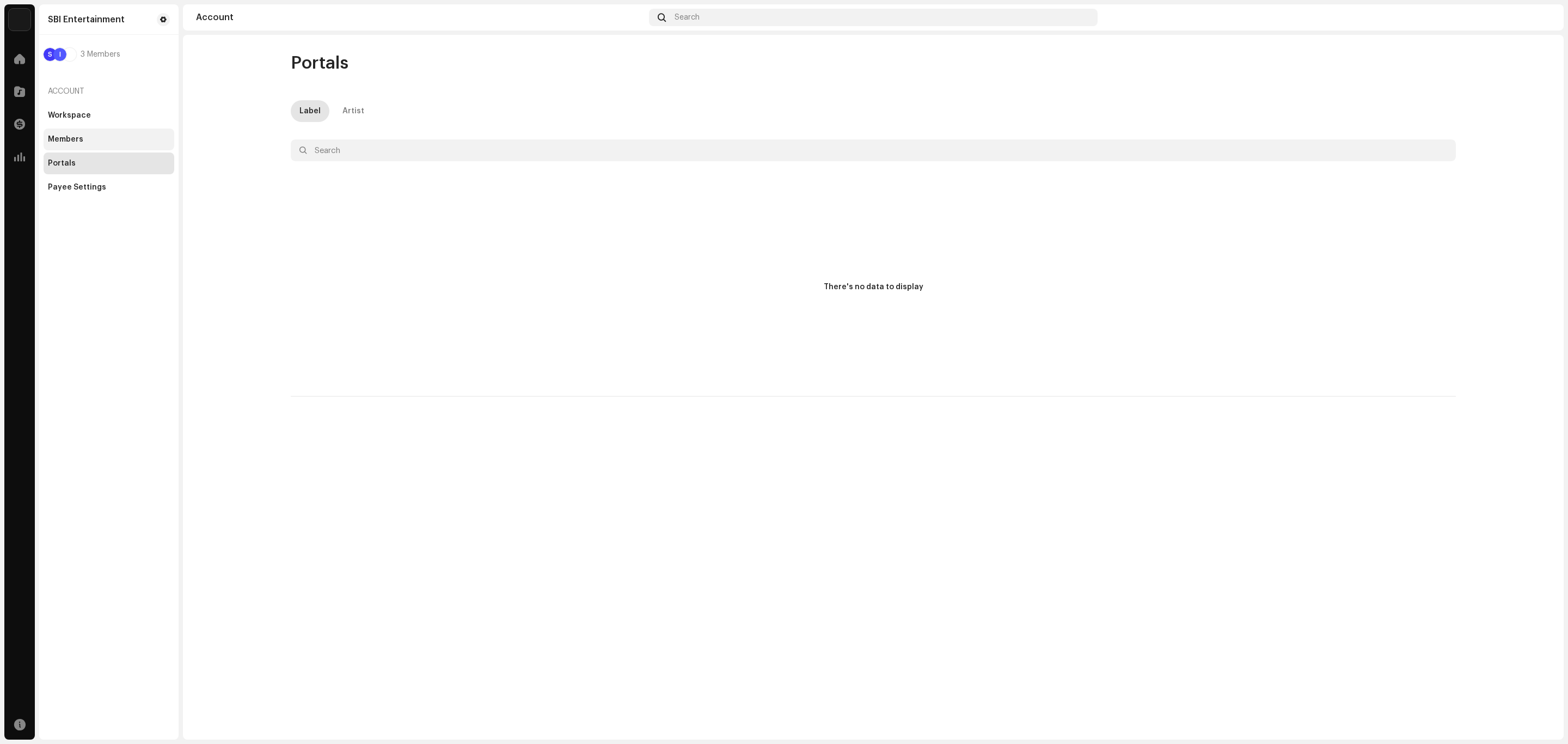
click at [74, 144] on div "Members" at bounding box center [109, 139] width 130 height 22
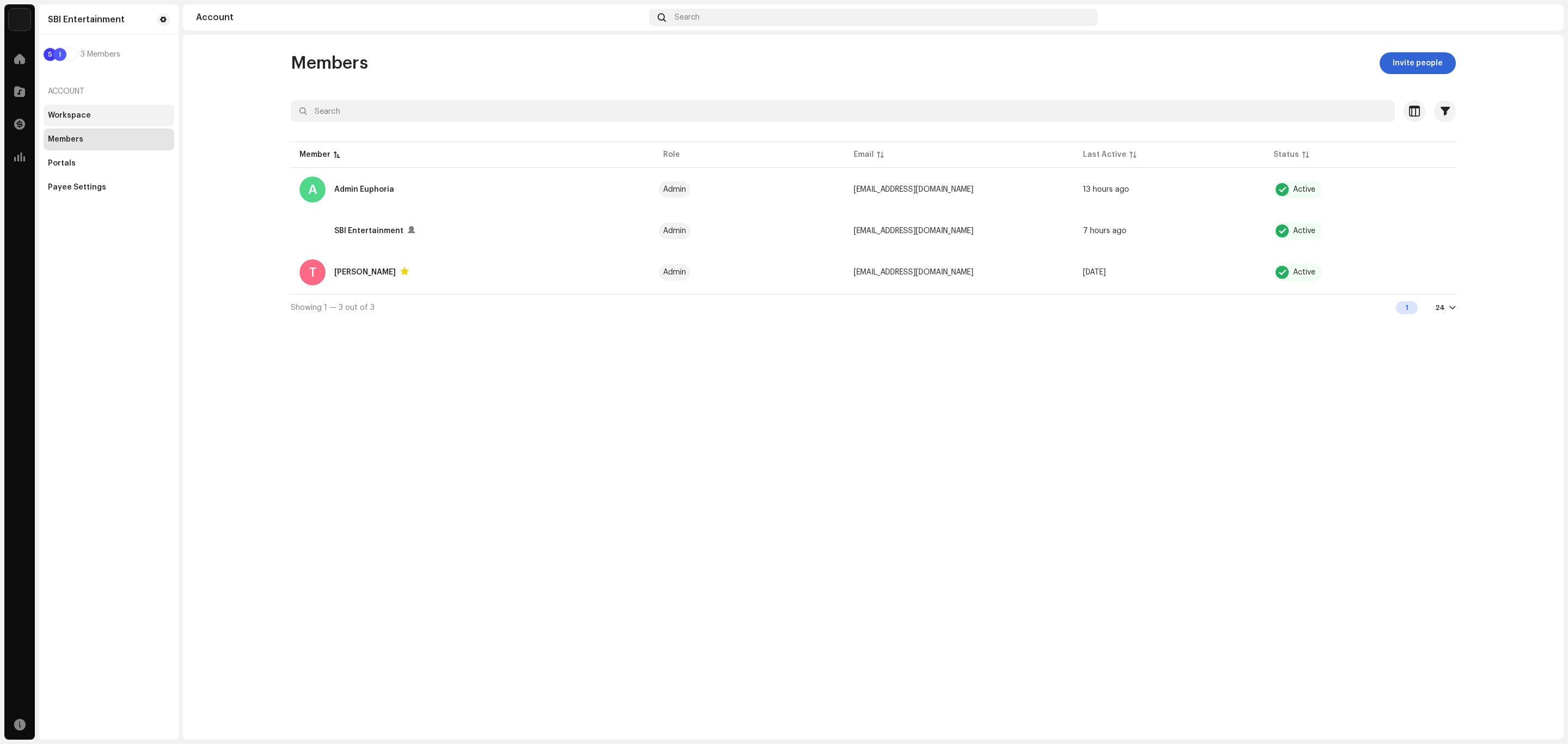
click at [75, 117] on div "Workspace" at bounding box center [69, 115] width 43 height 9
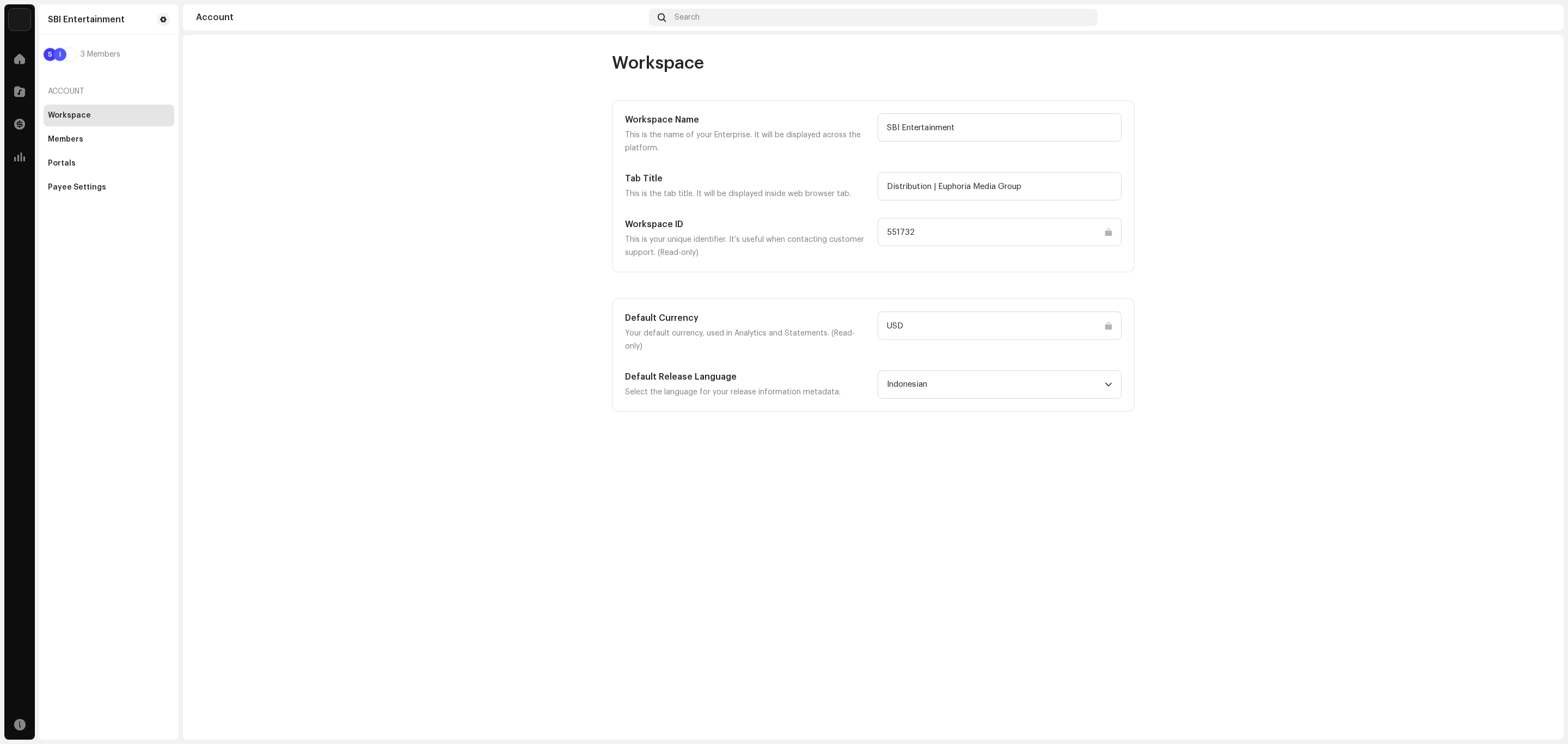
click at [1071, 337] on input "USD" at bounding box center [1000, 326] width 244 height 29
click at [1013, 326] on input "USD" at bounding box center [1000, 326] width 244 height 29
click at [937, 237] on input "551732" at bounding box center [1000, 232] width 244 height 29
